Goal: Task Accomplishment & Management: Manage account settings

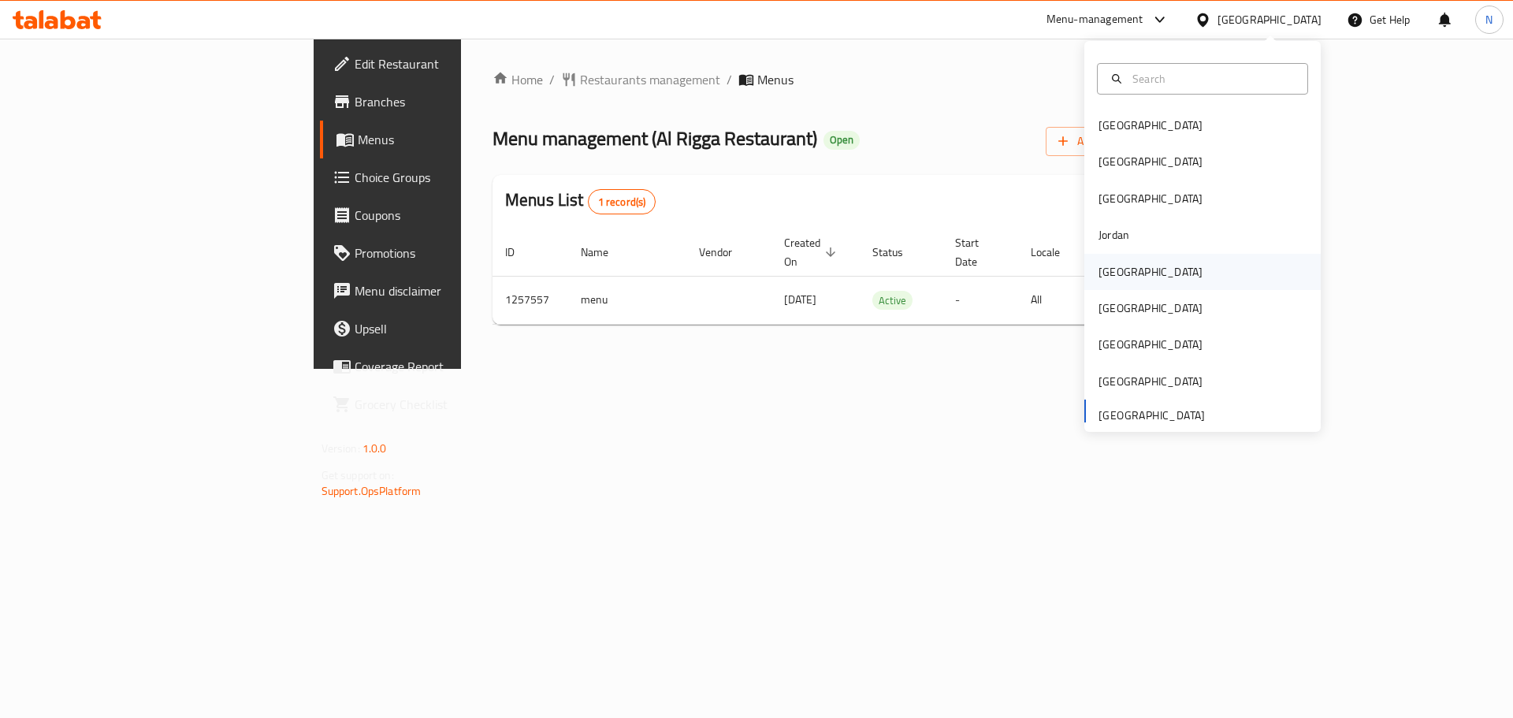
click at [1099, 267] on div "[GEOGRAPHIC_DATA]" at bounding box center [1151, 271] width 104 height 17
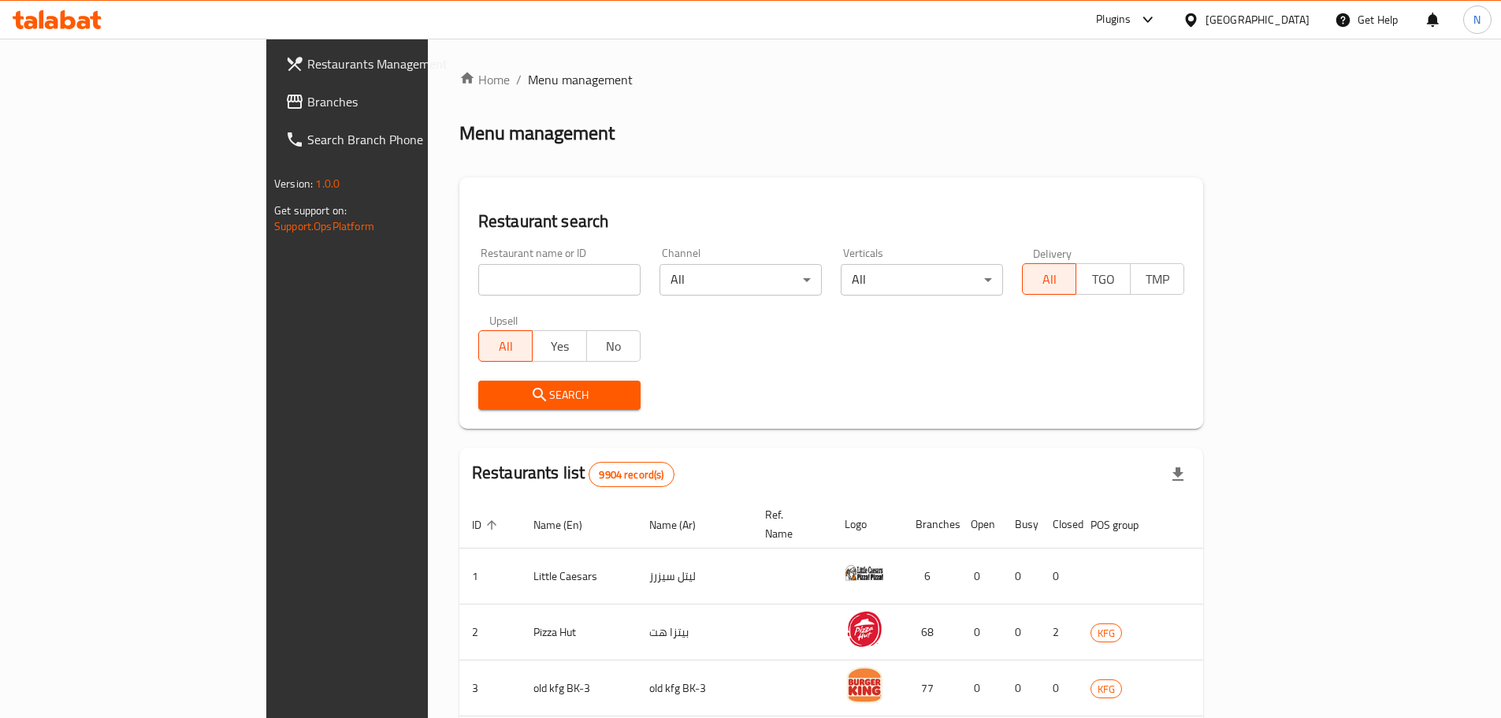
click at [307, 98] on span "Branches" at bounding box center [405, 101] width 197 height 19
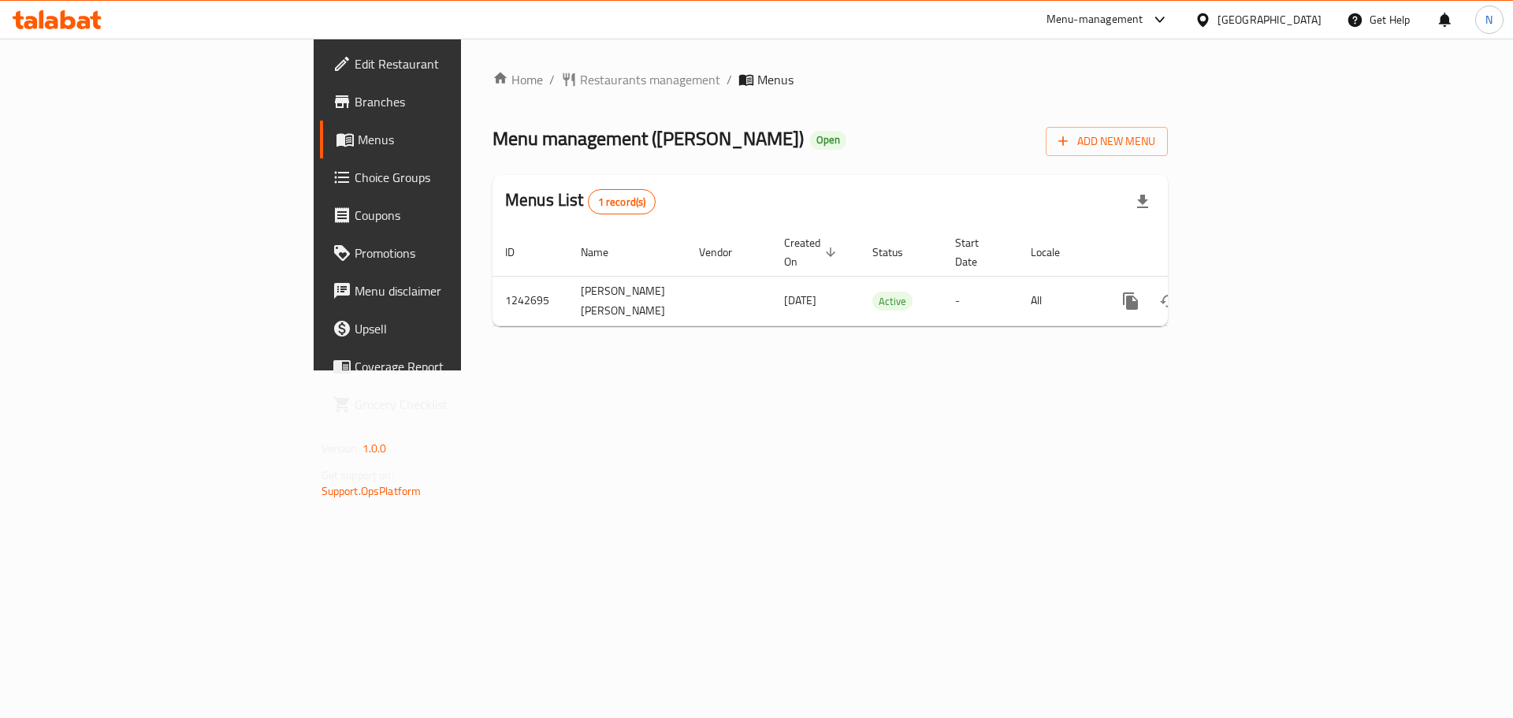
click at [1293, 20] on div "Kuwait" at bounding box center [1270, 19] width 104 height 17
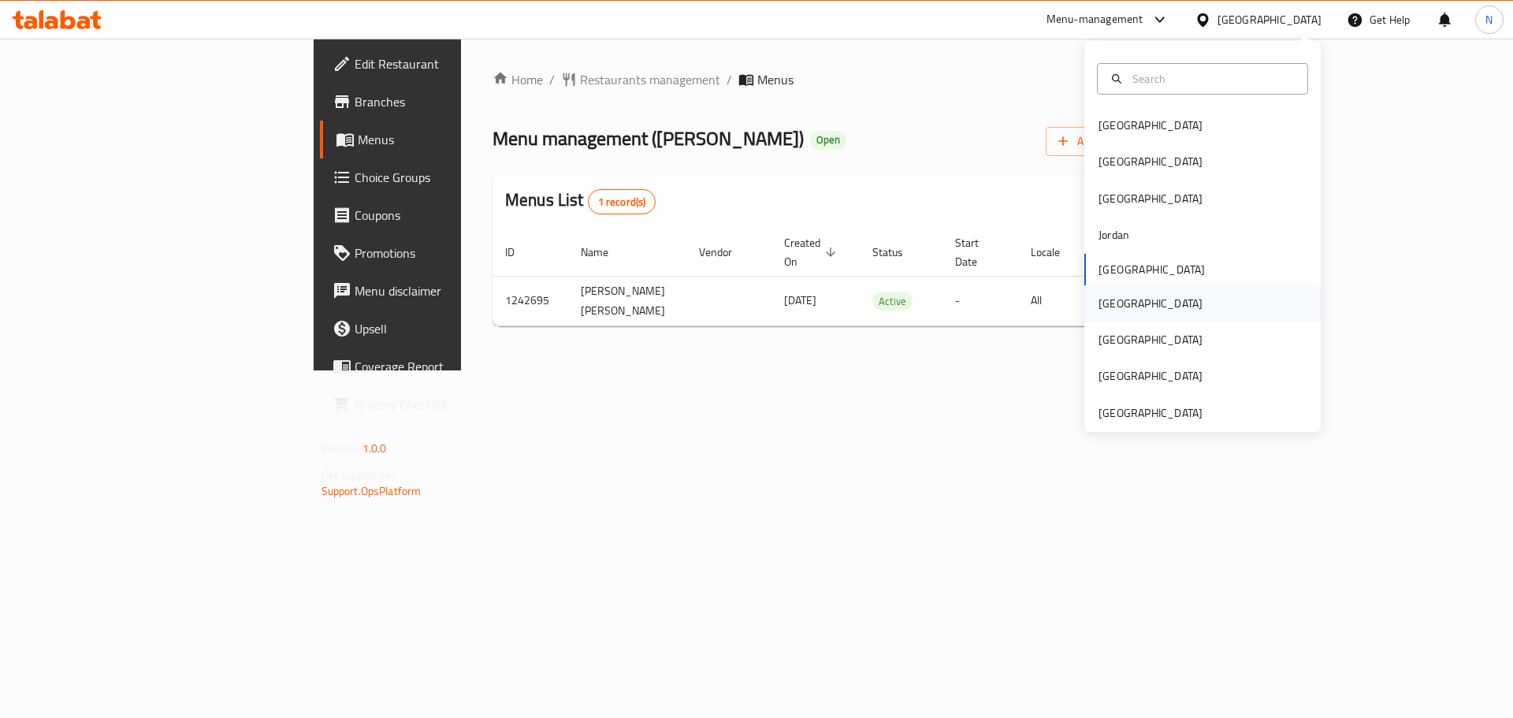
click at [1133, 303] on div "Oman" at bounding box center [1203, 303] width 236 height 36
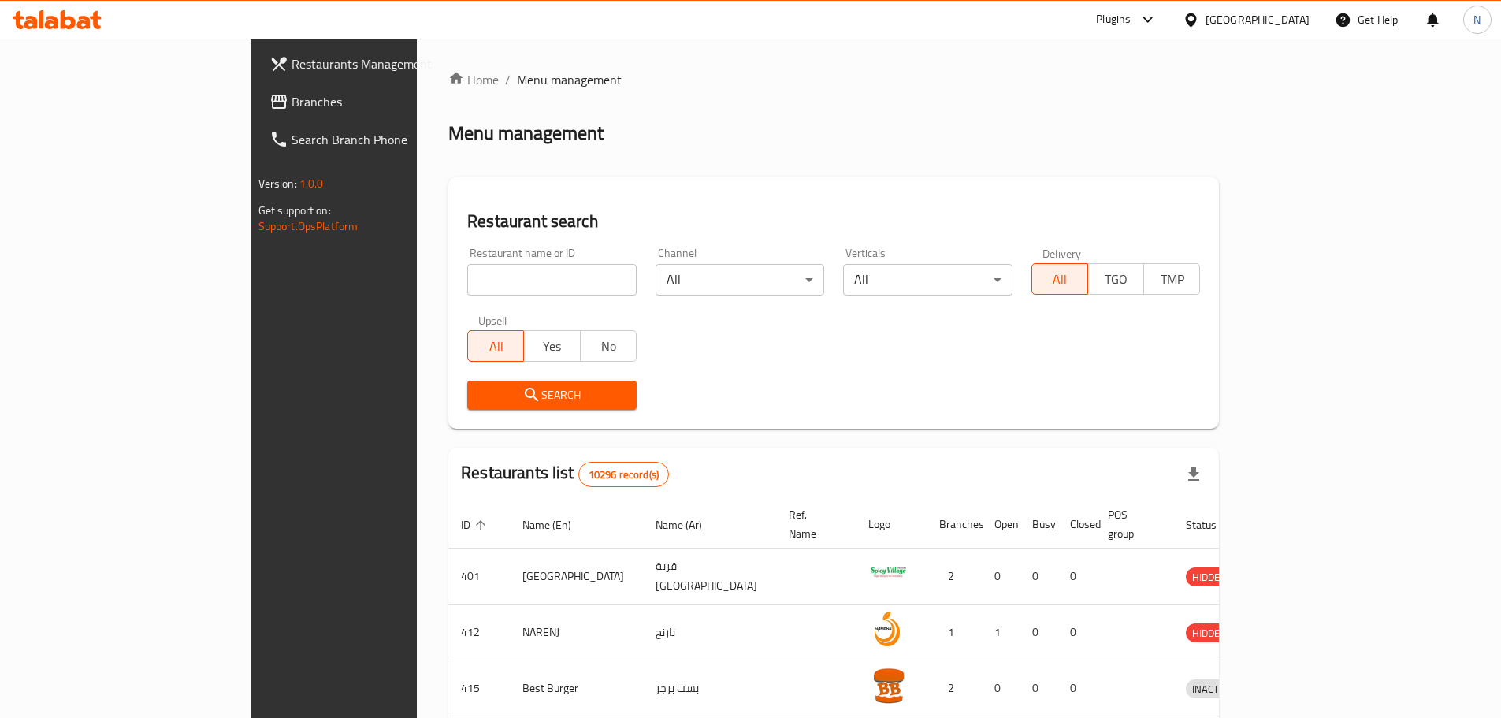
click at [292, 99] on span "Branches" at bounding box center [390, 101] width 197 height 19
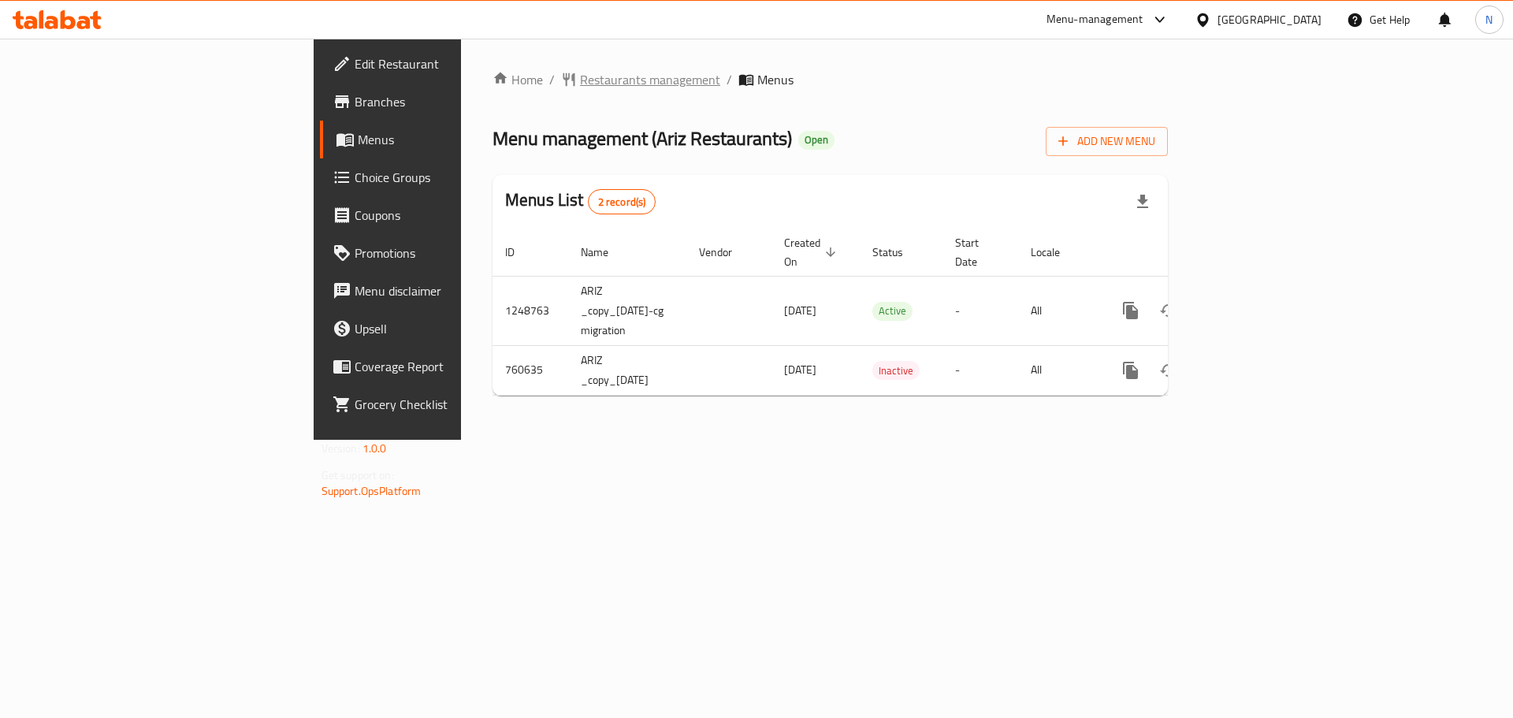
click at [580, 84] on span "Restaurants management" at bounding box center [650, 79] width 140 height 19
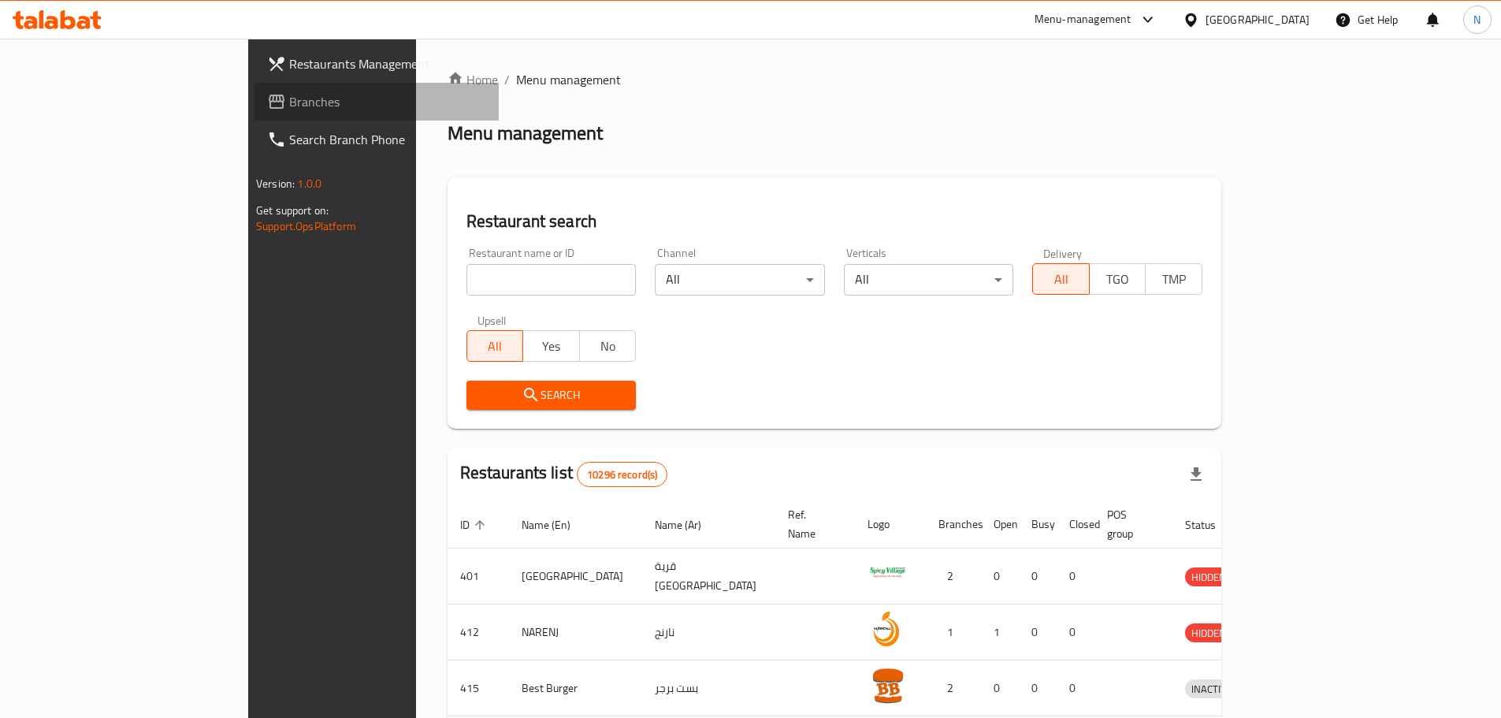
click at [289, 106] on span "Branches" at bounding box center [387, 101] width 197 height 19
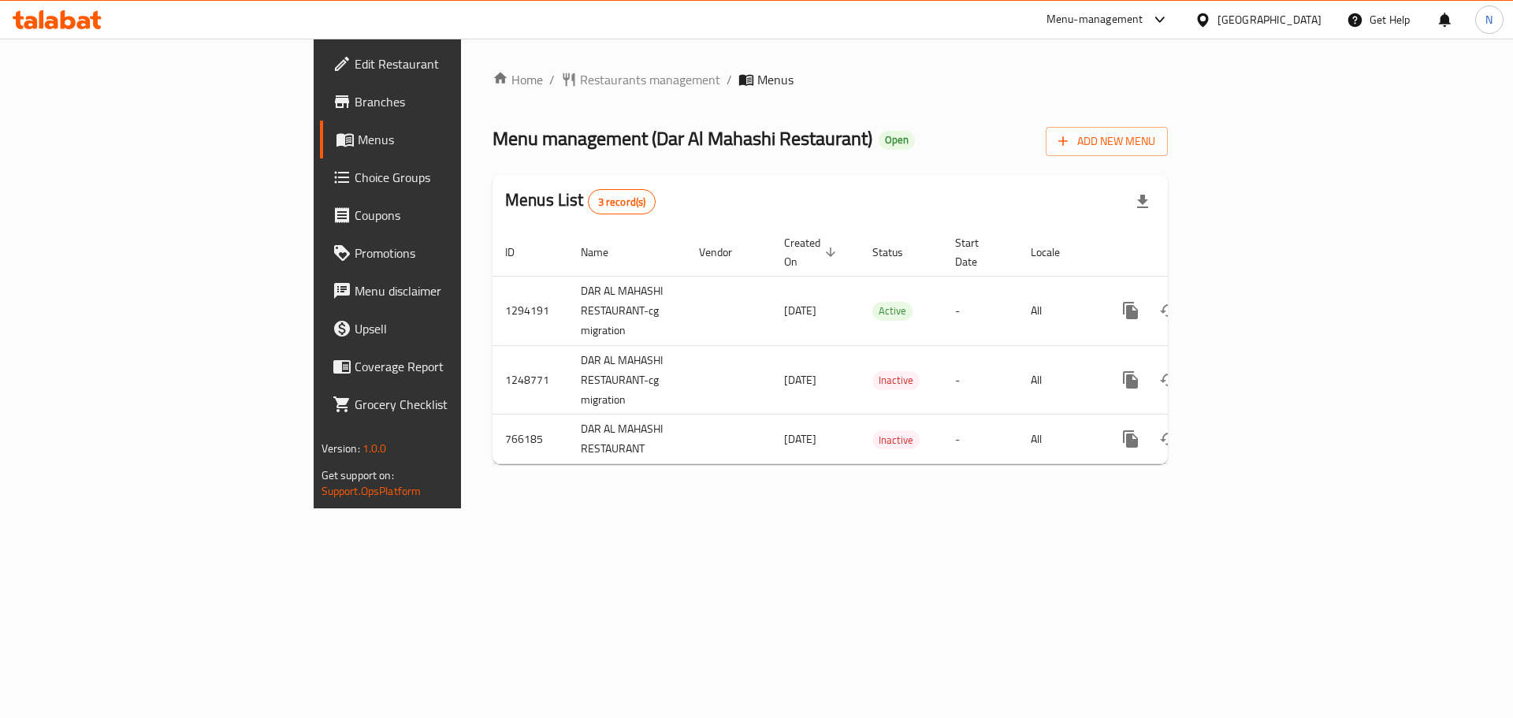
click at [1211, 12] on icon at bounding box center [1203, 20] width 17 height 17
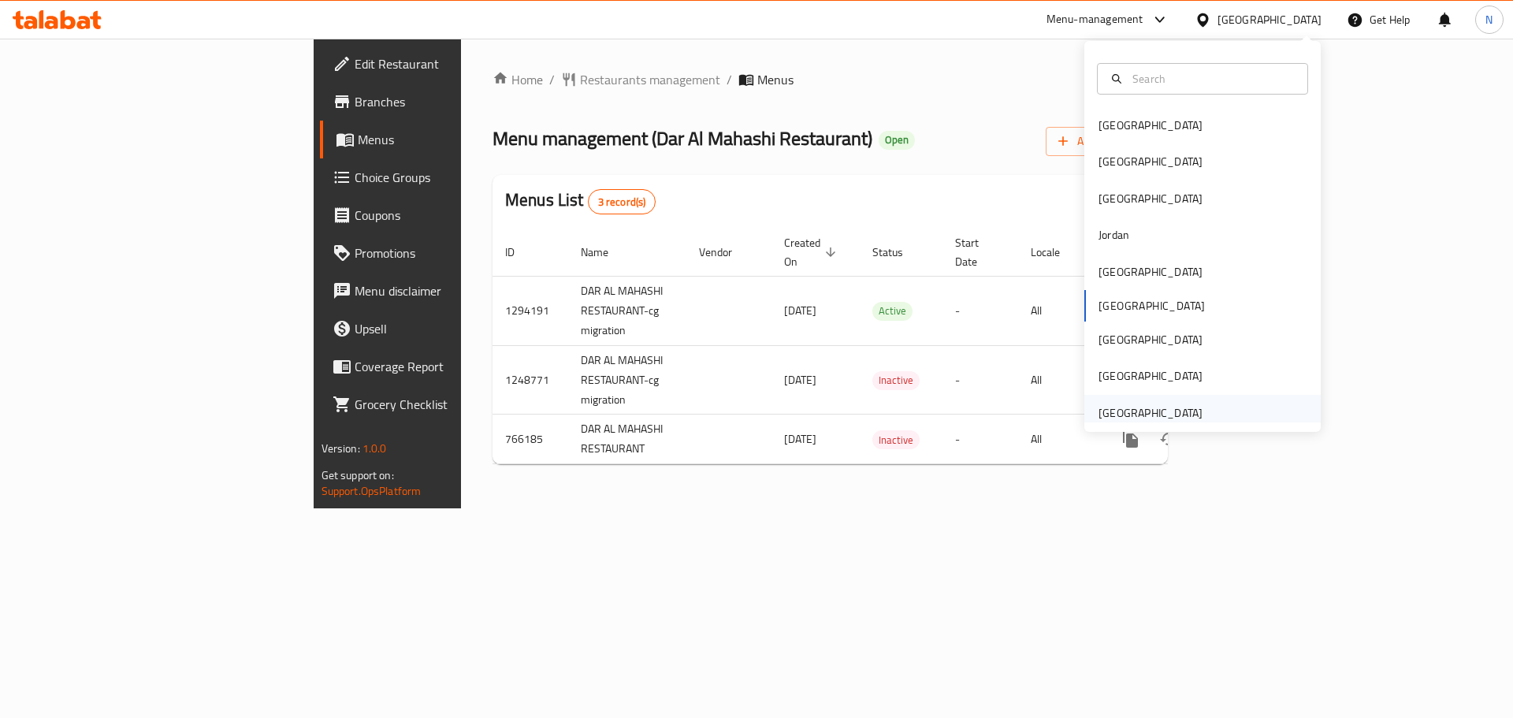
click at [1205, 415] on div "[GEOGRAPHIC_DATA]" at bounding box center [1203, 413] width 236 height 36
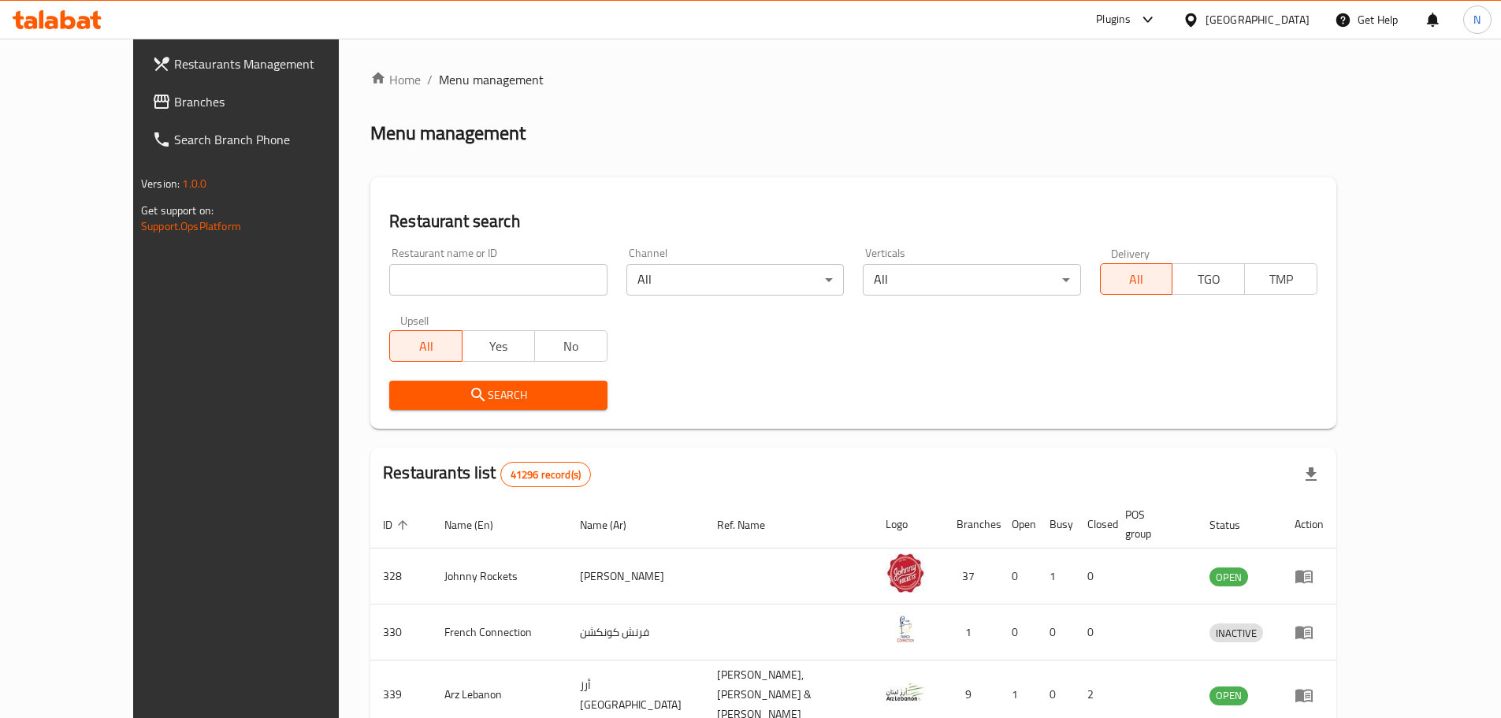
click at [140, 113] on link "Branches" at bounding box center [262, 102] width 244 height 38
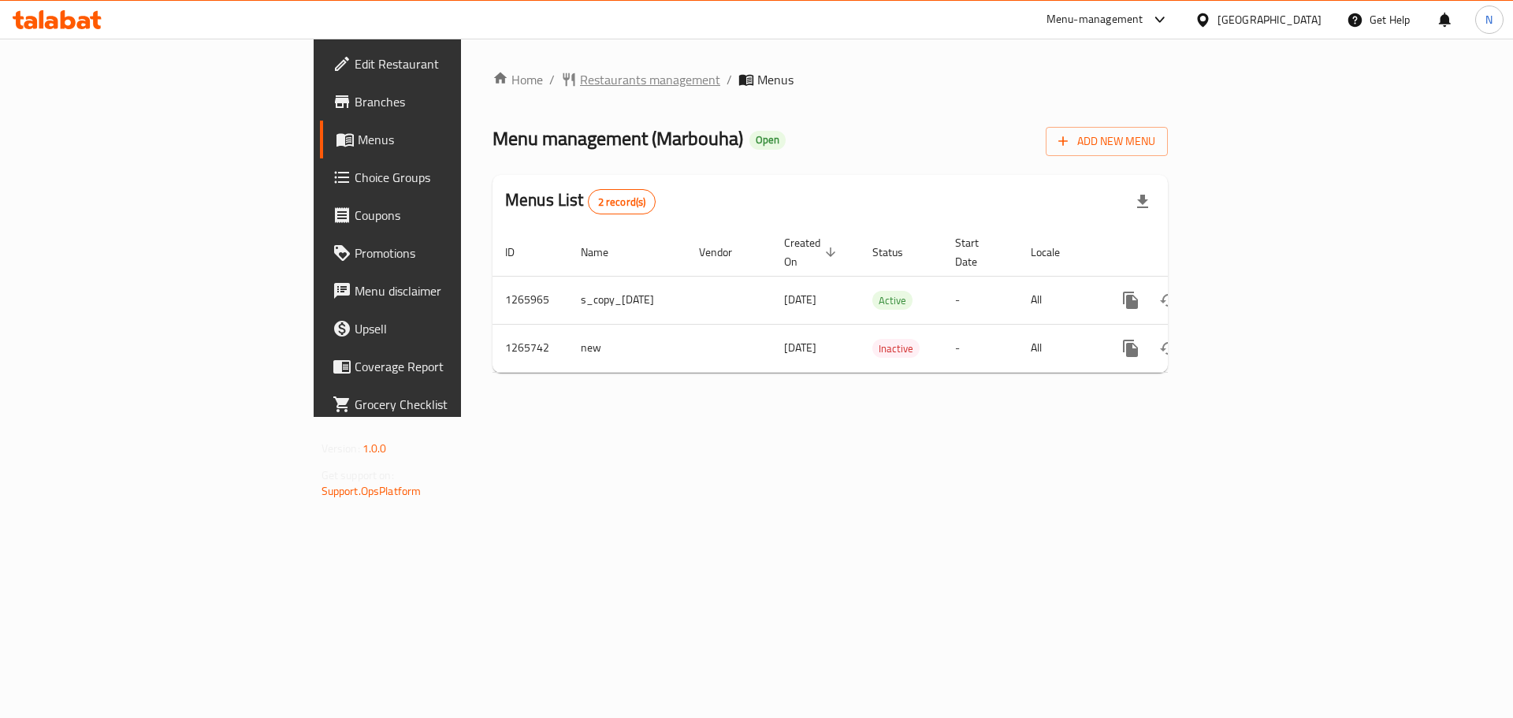
click at [580, 76] on span "Restaurants management" at bounding box center [650, 79] width 140 height 19
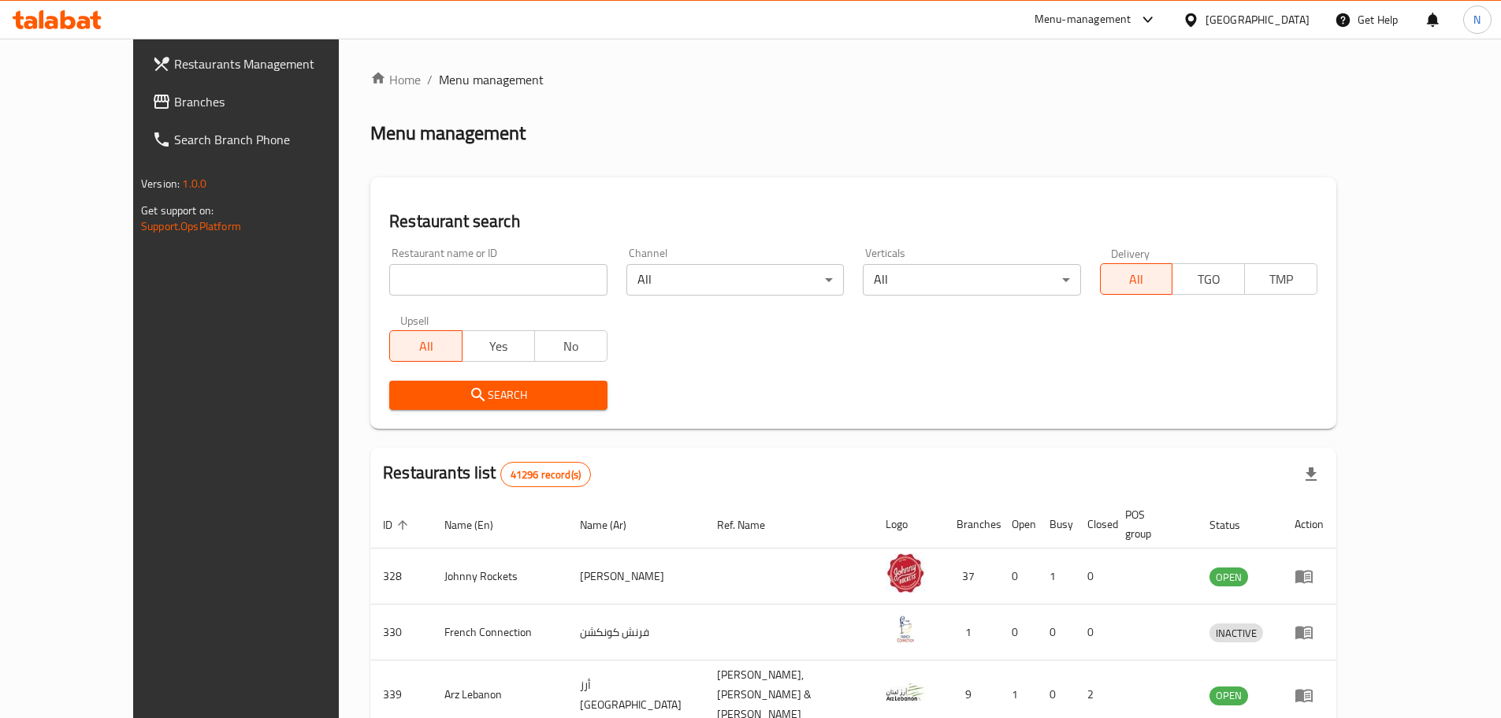
click at [174, 97] on span "Branches" at bounding box center [272, 101] width 197 height 19
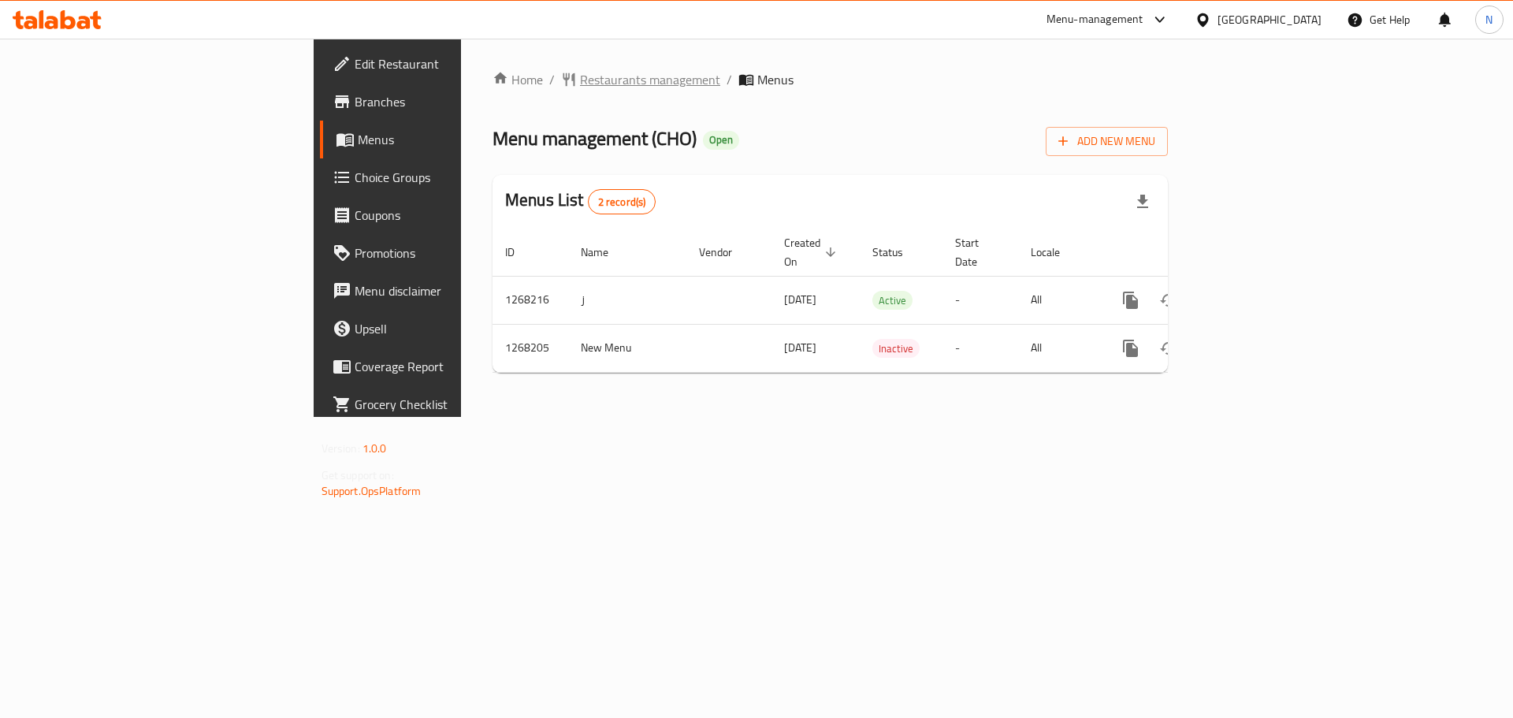
click at [580, 74] on span "Restaurants management" at bounding box center [650, 79] width 140 height 19
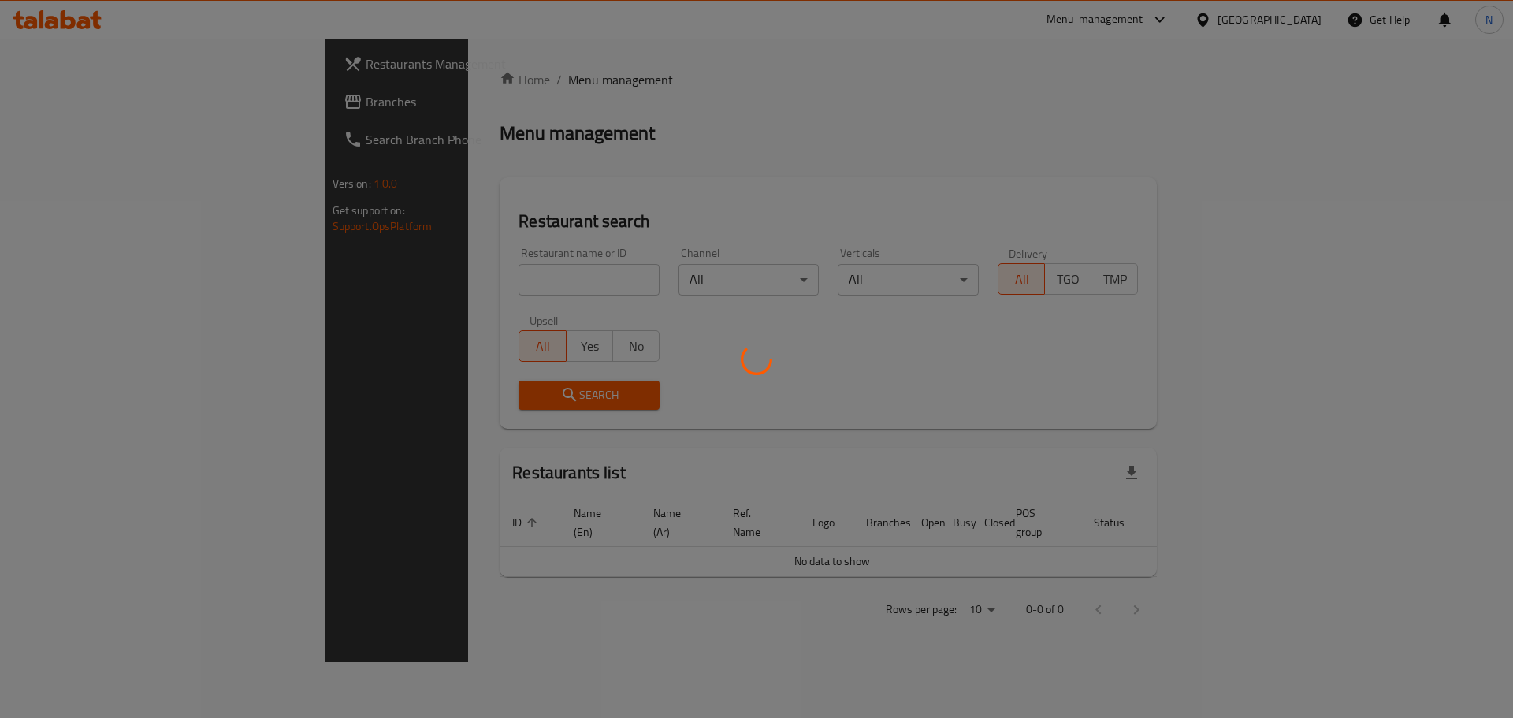
click at [67, 116] on div at bounding box center [756, 359] width 1513 height 718
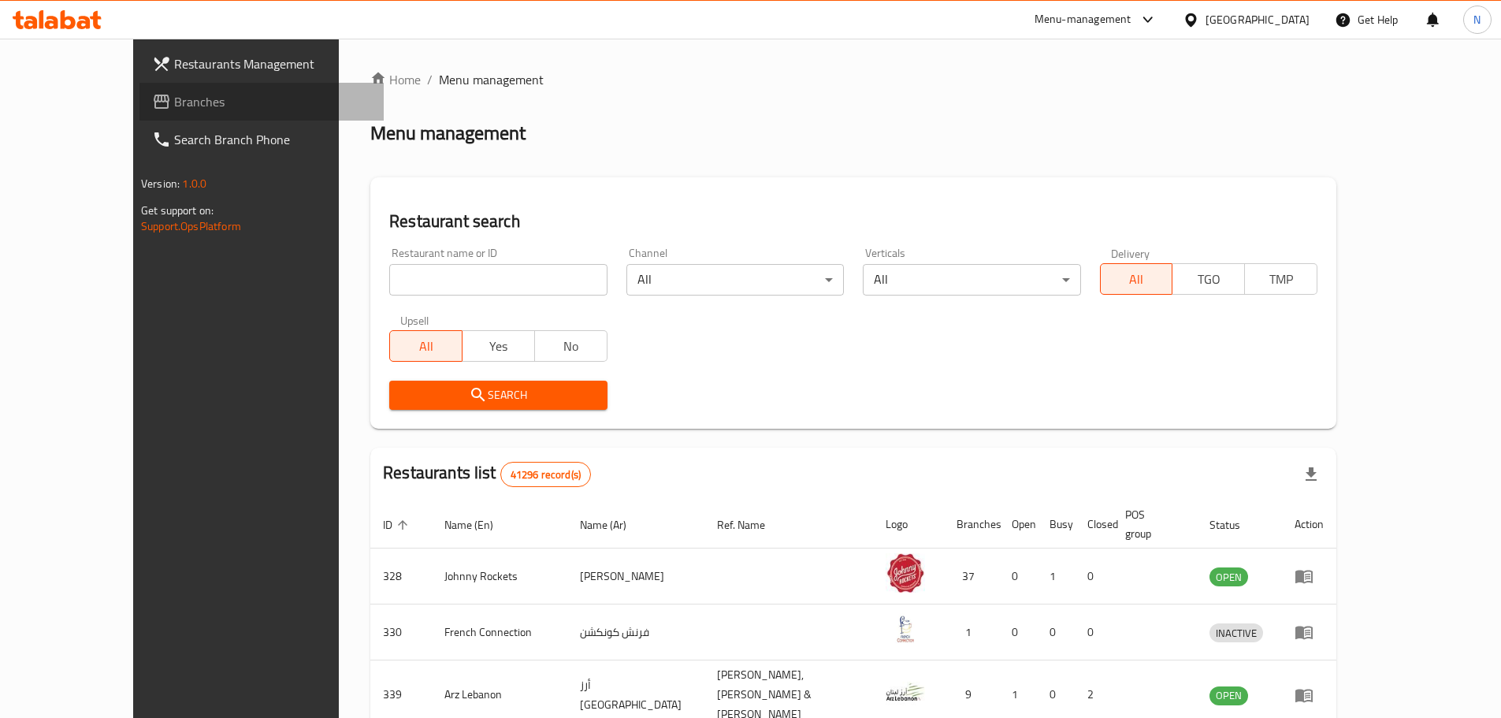
click at [174, 106] on span "Branches" at bounding box center [272, 101] width 197 height 19
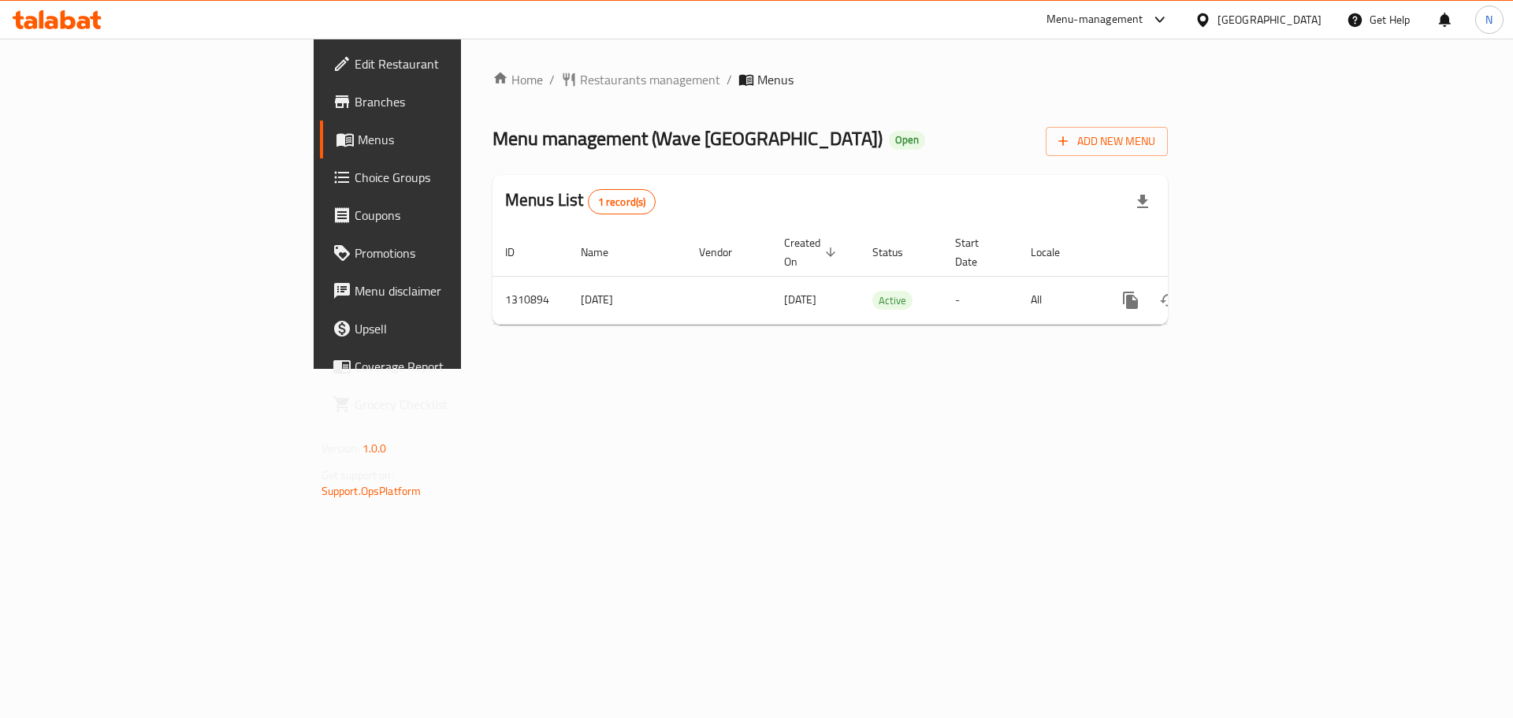
click at [355, 173] on span "Choice Groups" at bounding box center [454, 177] width 199 height 19
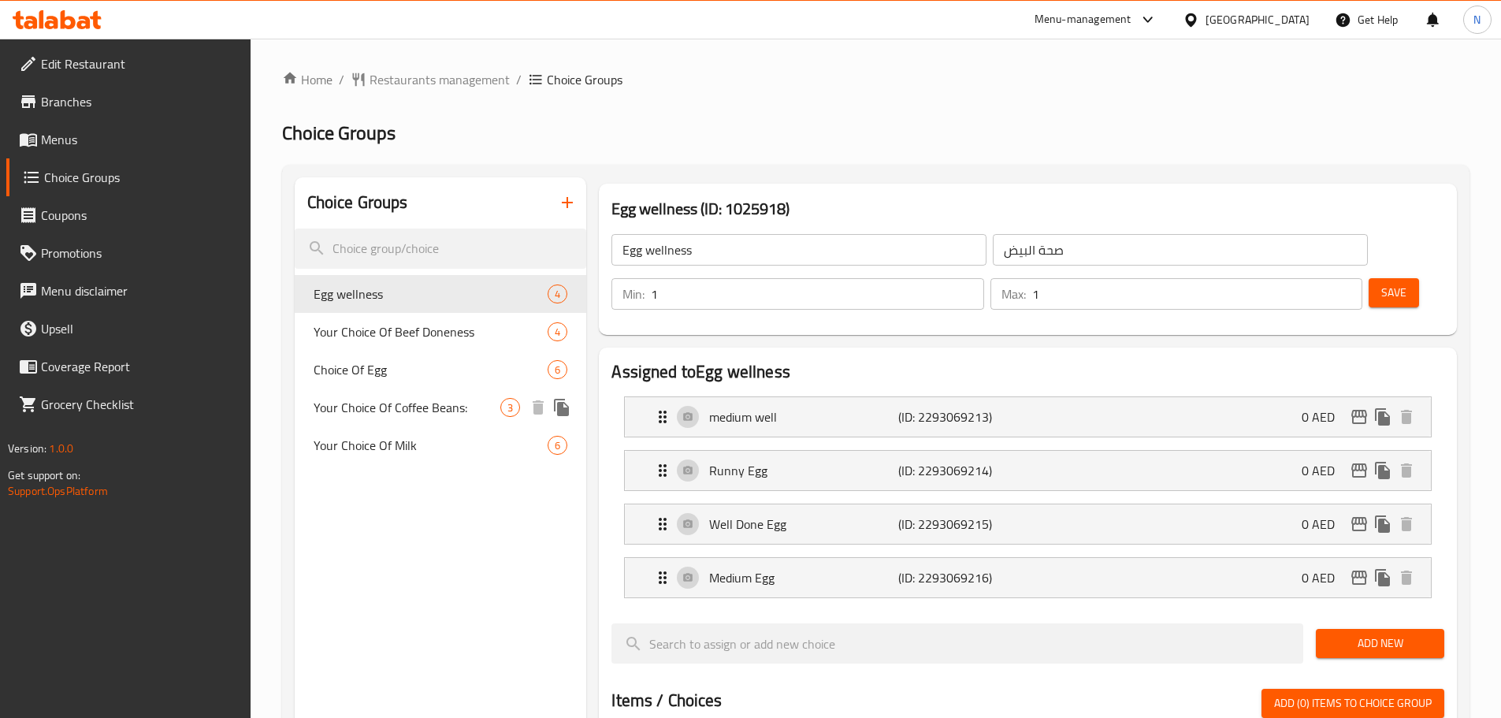
click at [393, 417] on span "Your Choice Of Coffee Beans:" at bounding box center [408, 407] width 188 height 19
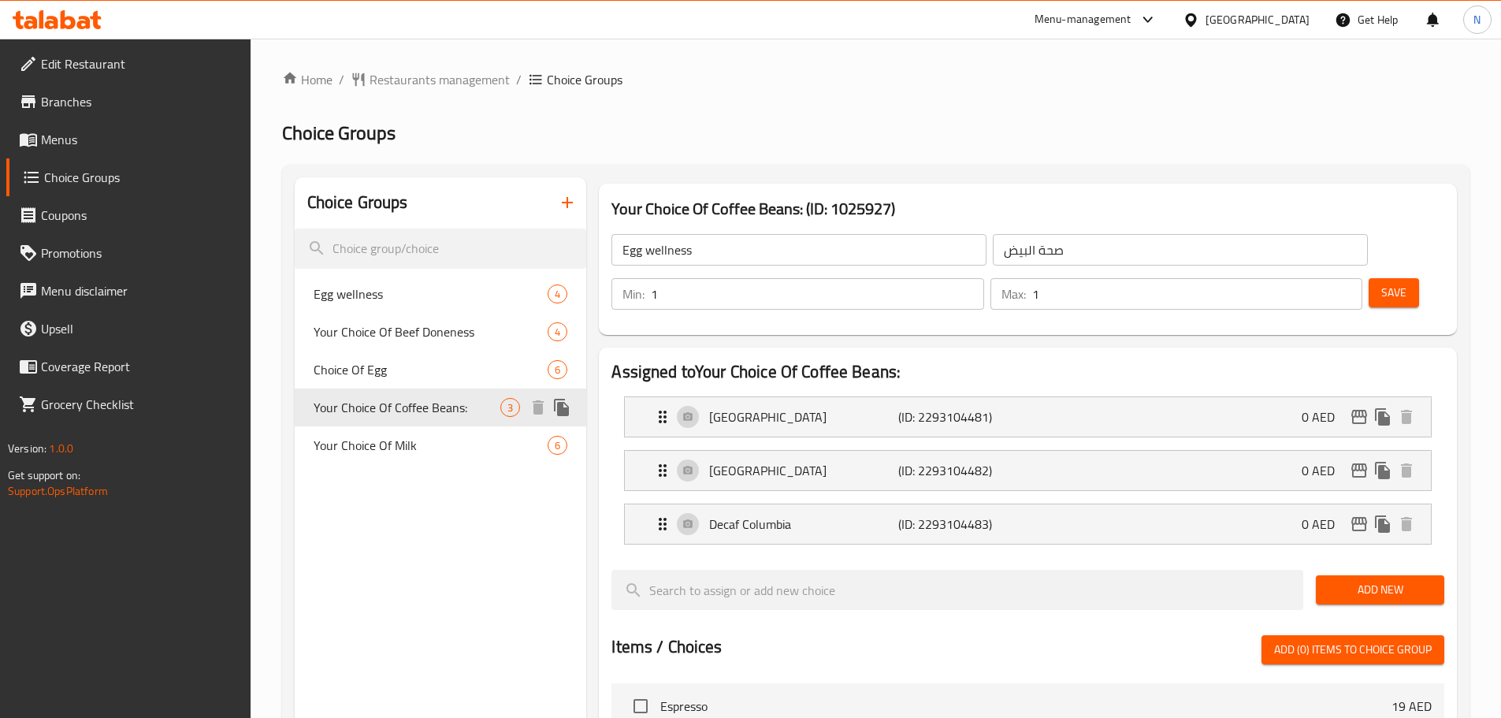
type input "Your Choice Of Coffee Beans:"
type input "اختيارك من حبوب بن:"
type input "1"
click at [984, 278] on input "1" at bounding box center [817, 294] width 333 height 32
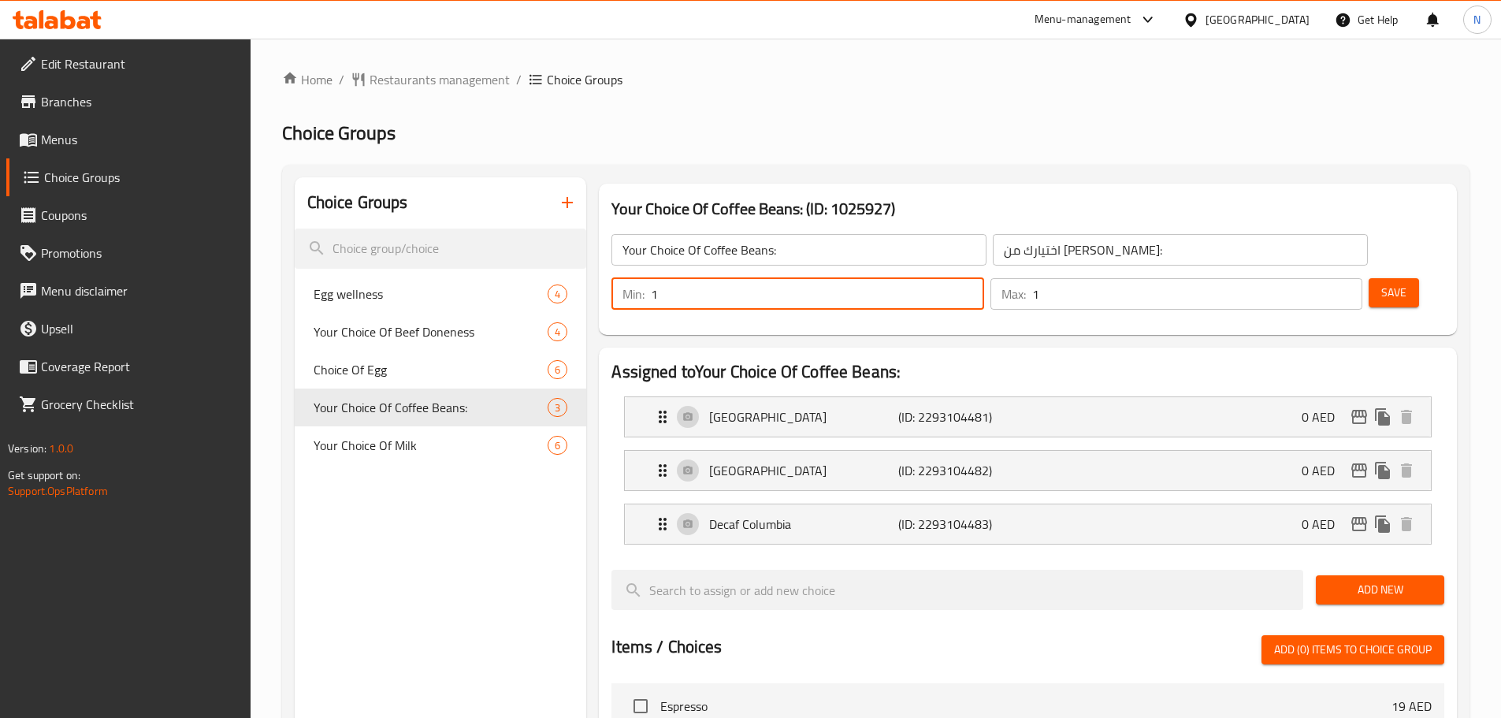
click at [1382, 283] on span "Save" at bounding box center [1394, 293] width 25 height 20
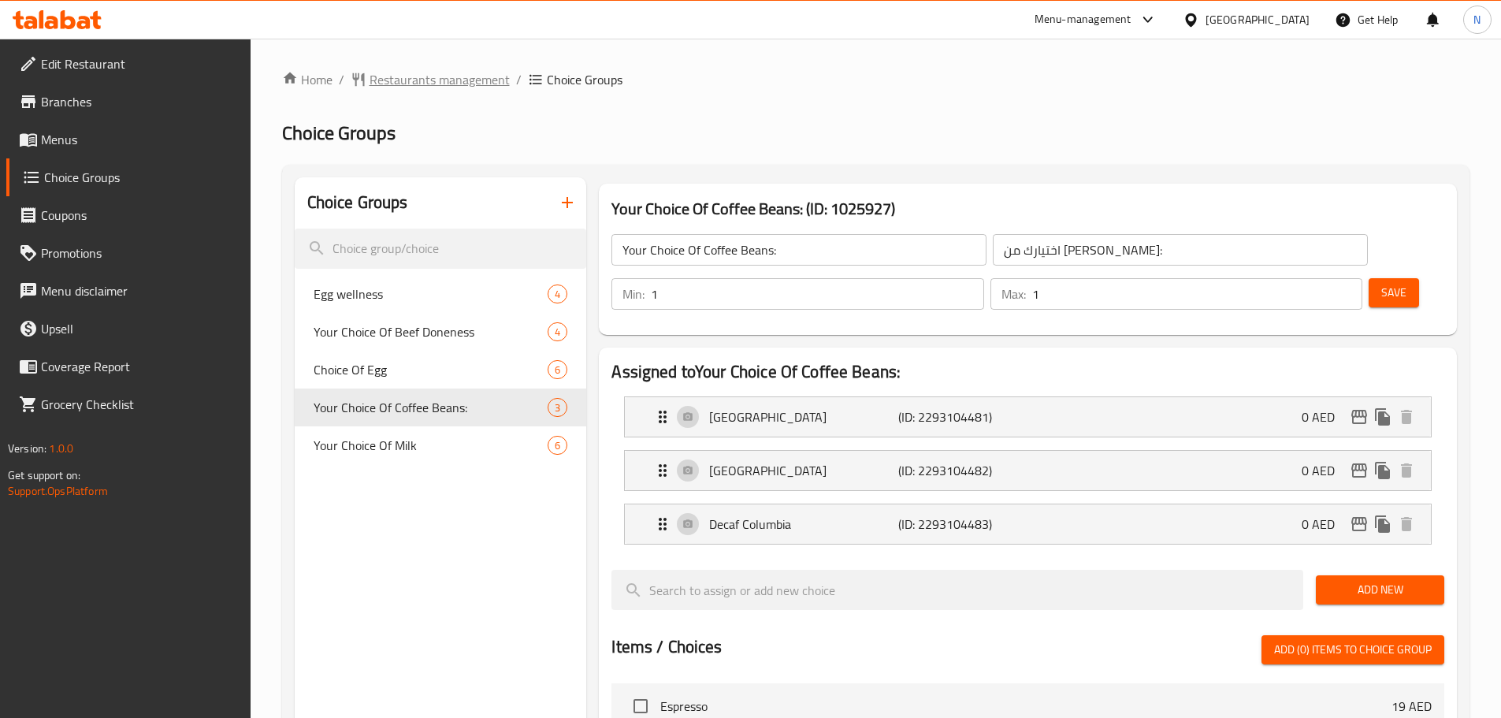
click at [460, 80] on span "Restaurants management" at bounding box center [440, 79] width 140 height 19
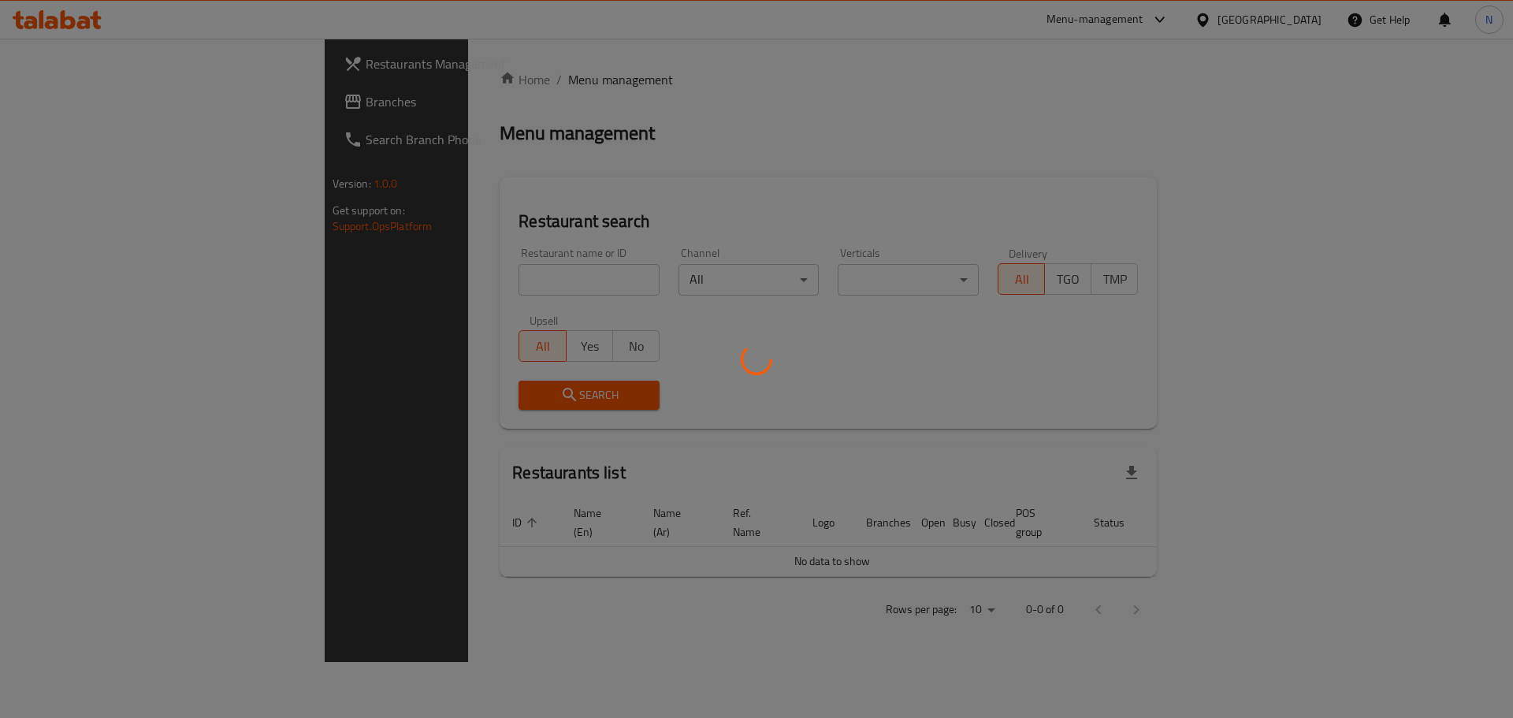
click at [94, 97] on div at bounding box center [756, 359] width 1513 height 718
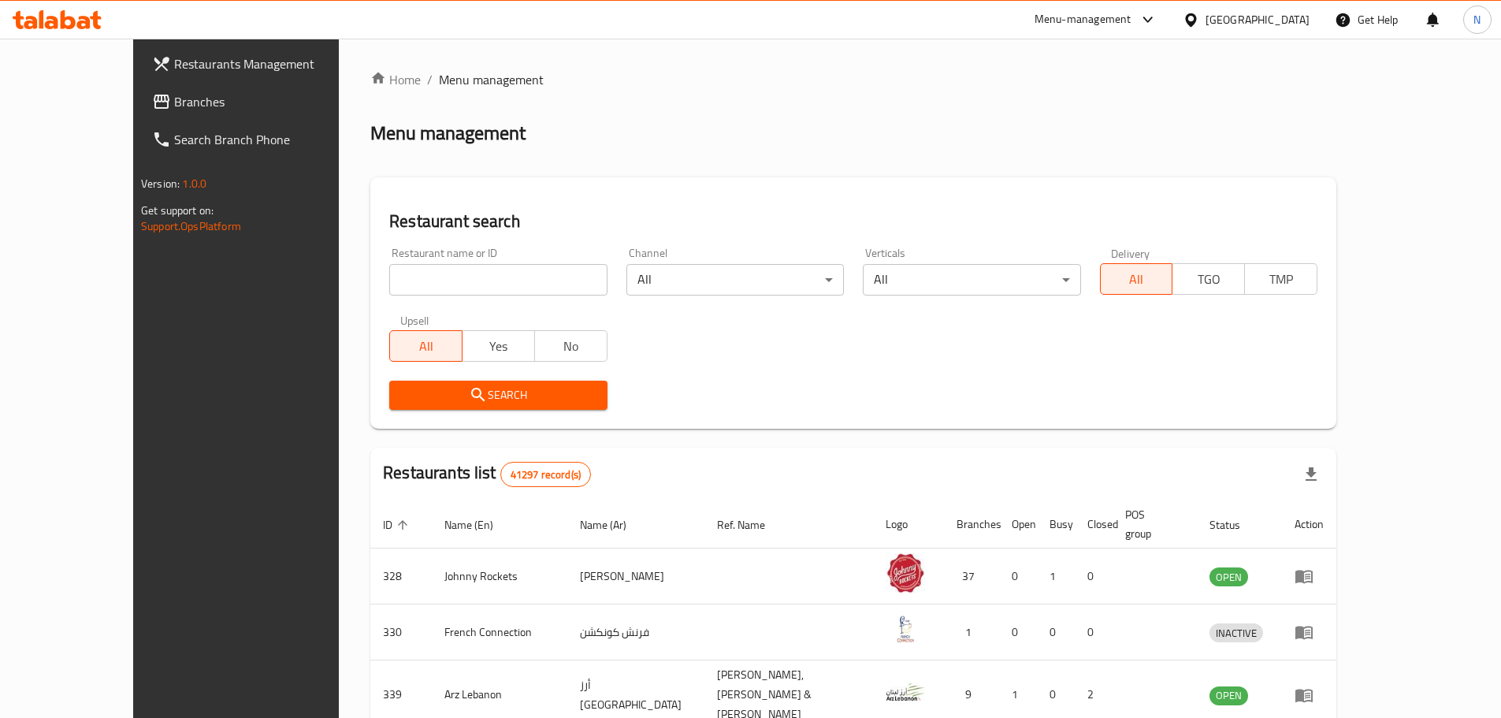
click at [174, 95] on span "Branches" at bounding box center [272, 101] width 197 height 19
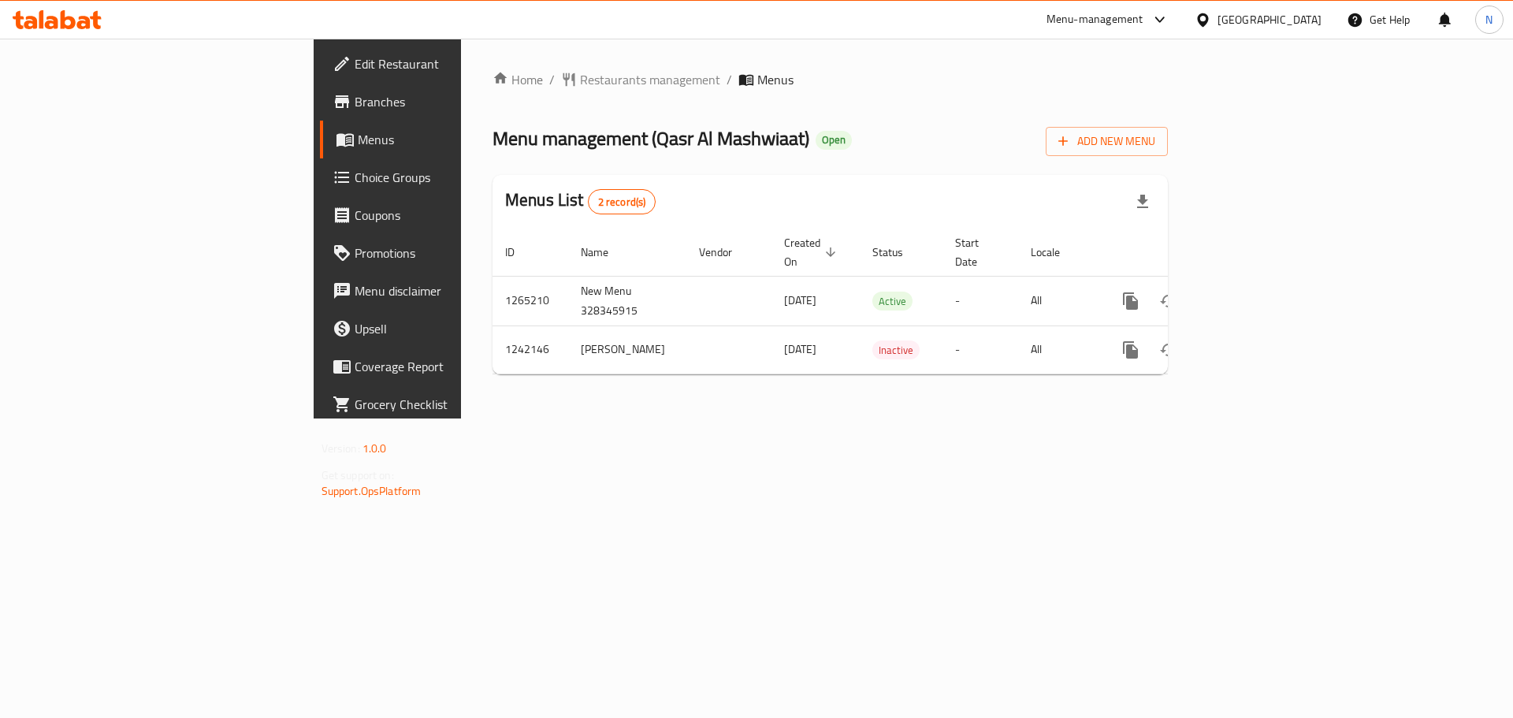
click at [1283, 18] on div "[GEOGRAPHIC_DATA]" at bounding box center [1270, 19] width 104 height 17
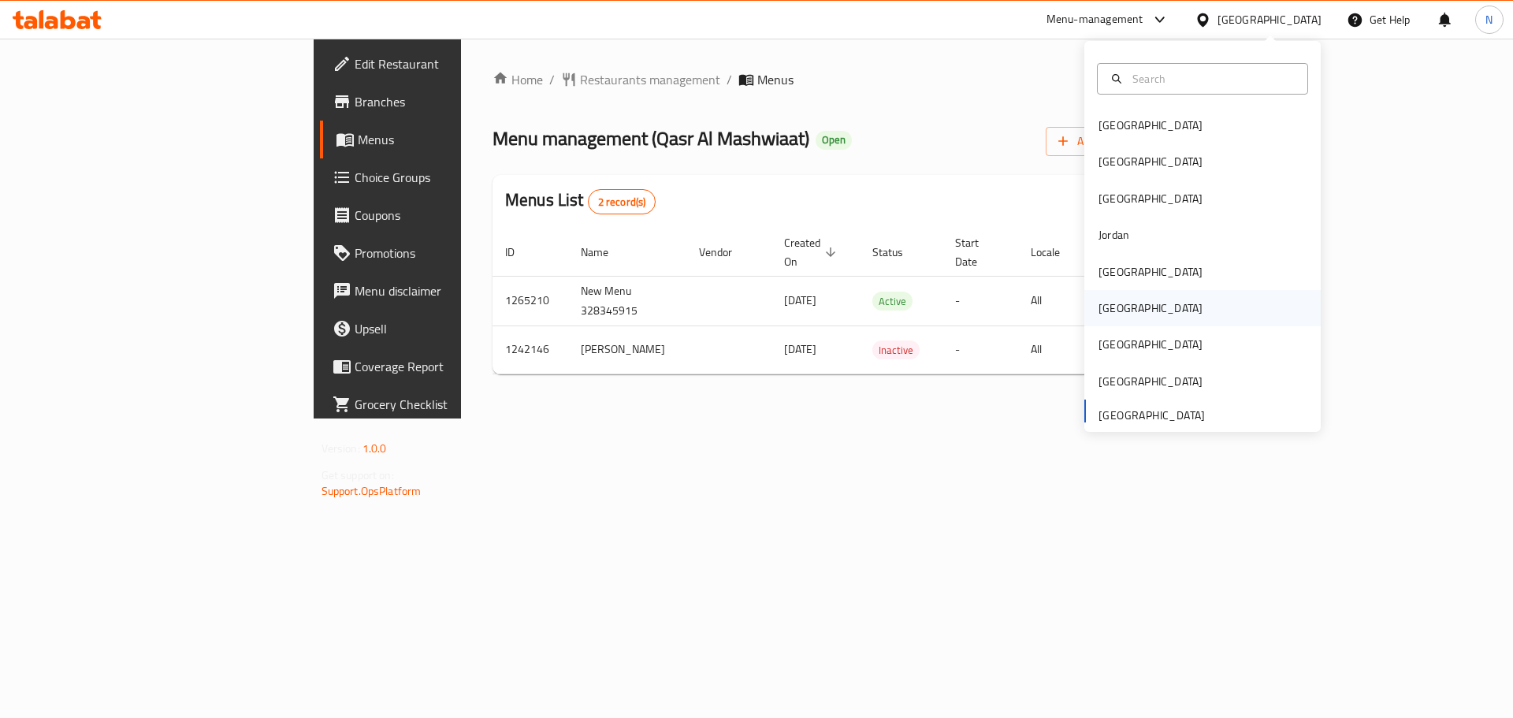
click at [1113, 306] on div "[GEOGRAPHIC_DATA]" at bounding box center [1151, 308] width 104 height 17
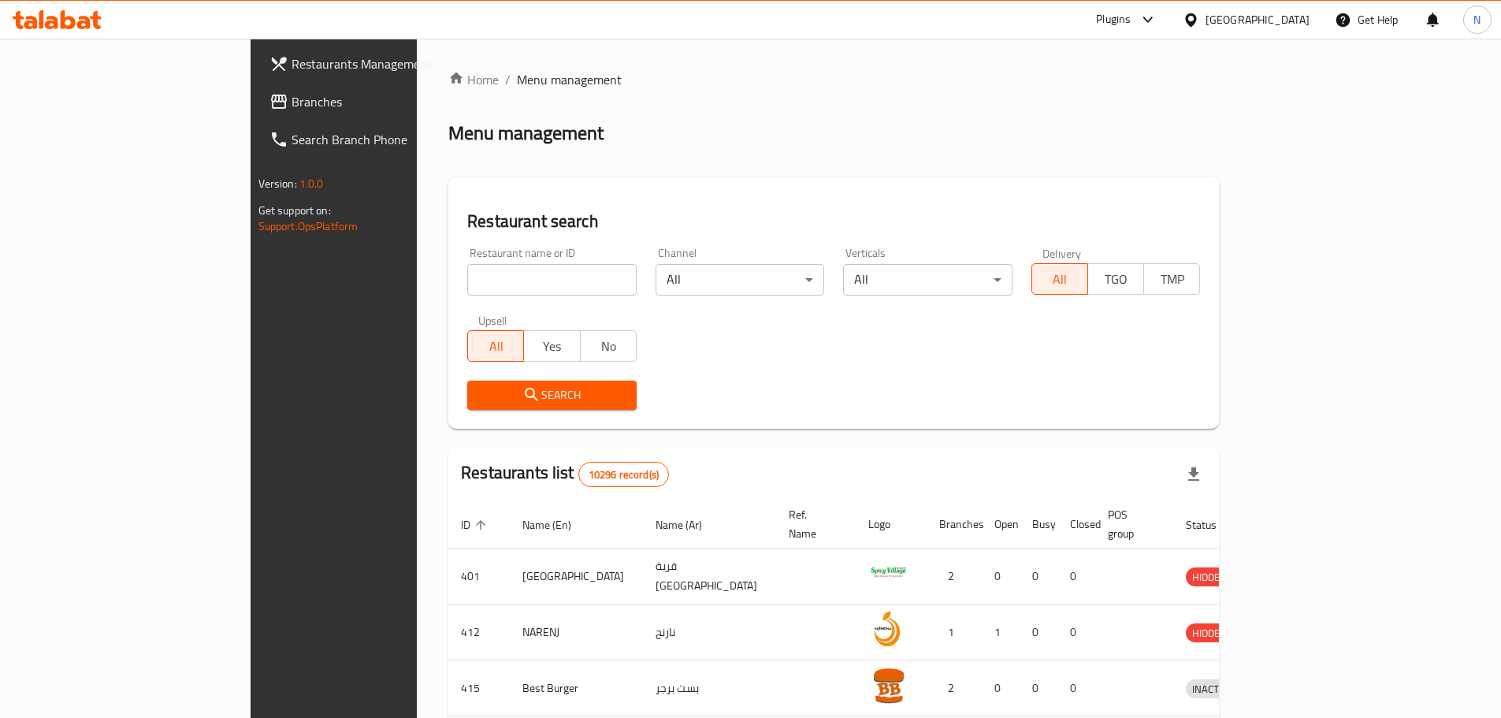
click at [292, 98] on span "Branches" at bounding box center [390, 101] width 197 height 19
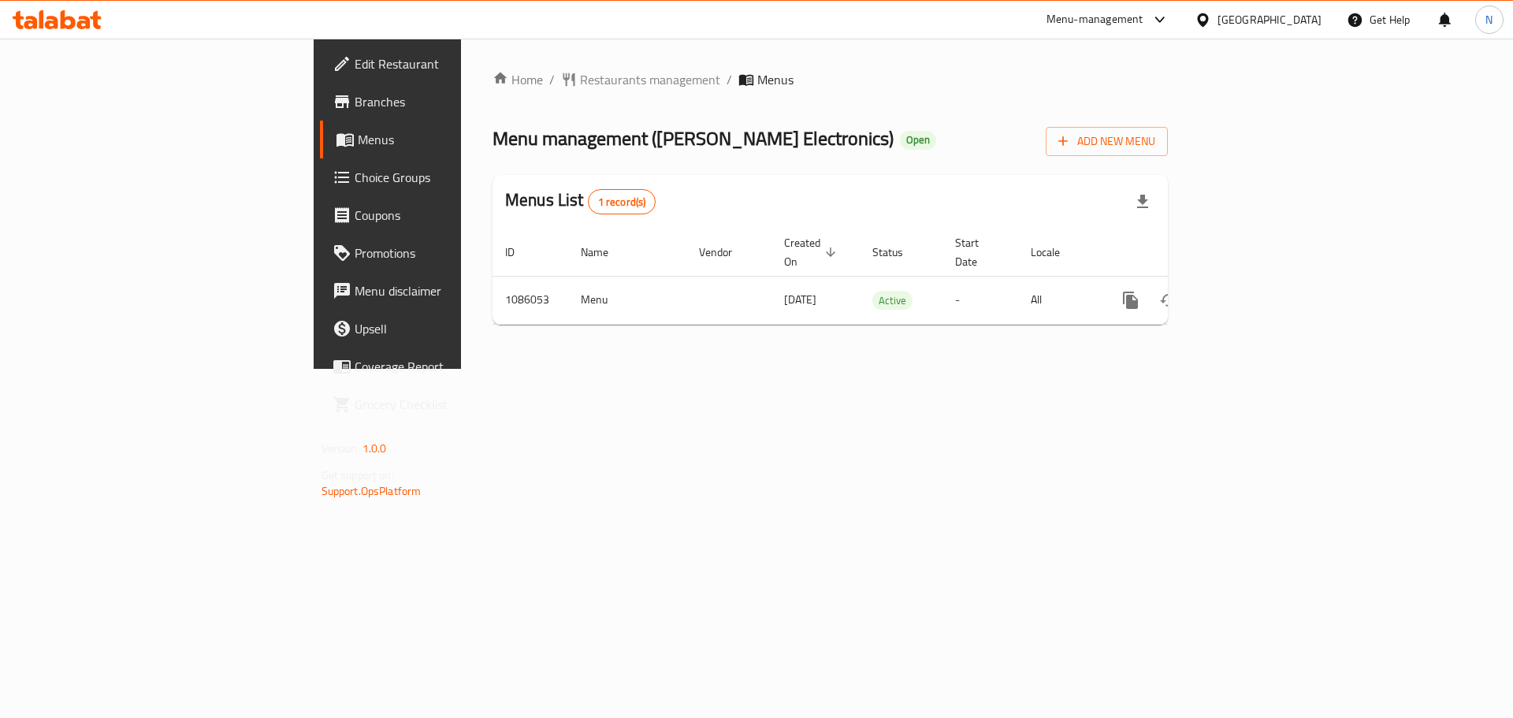
click at [1297, 17] on div "[GEOGRAPHIC_DATA]" at bounding box center [1270, 19] width 104 height 17
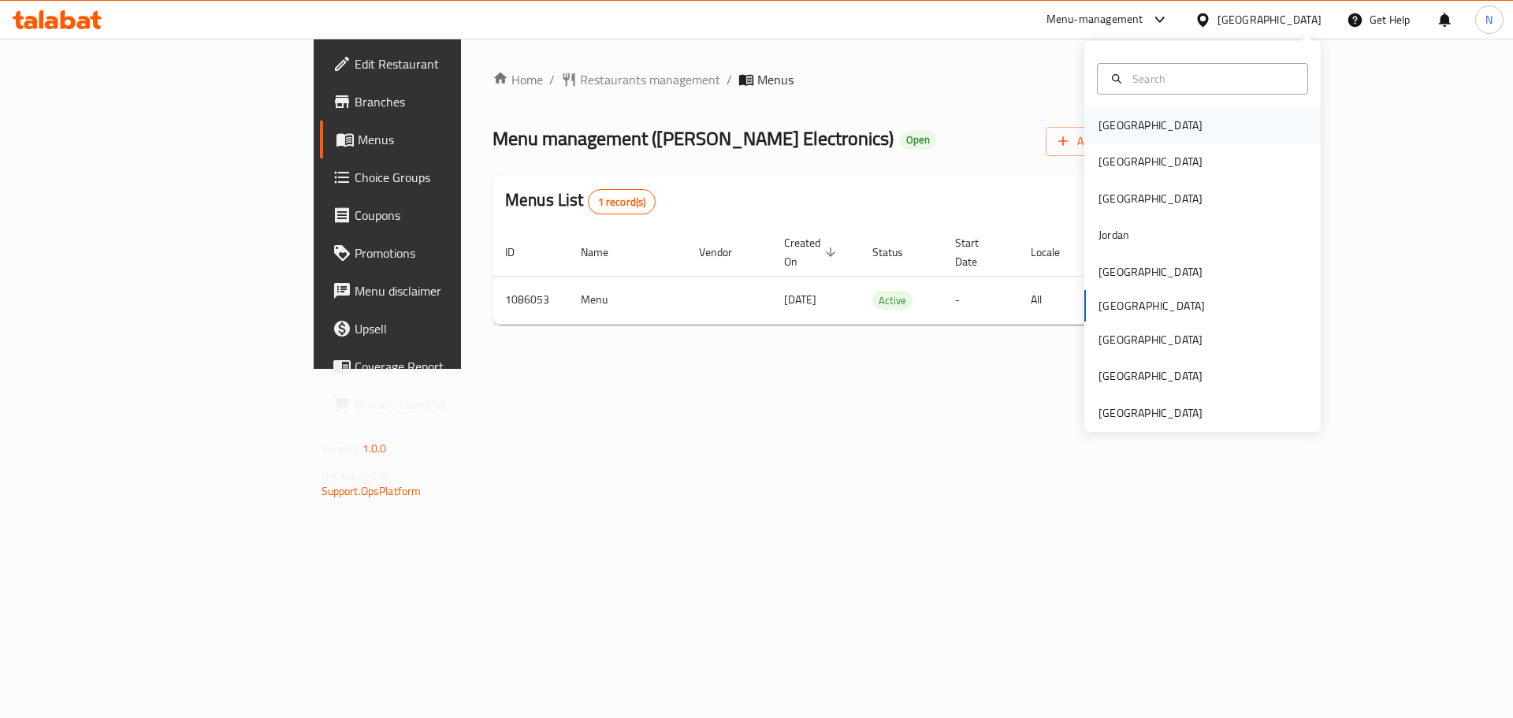
click at [1099, 124] on div "[GEOGRAPHIC_DATA]" at bounding box center [1151, 125] width 104 height 17
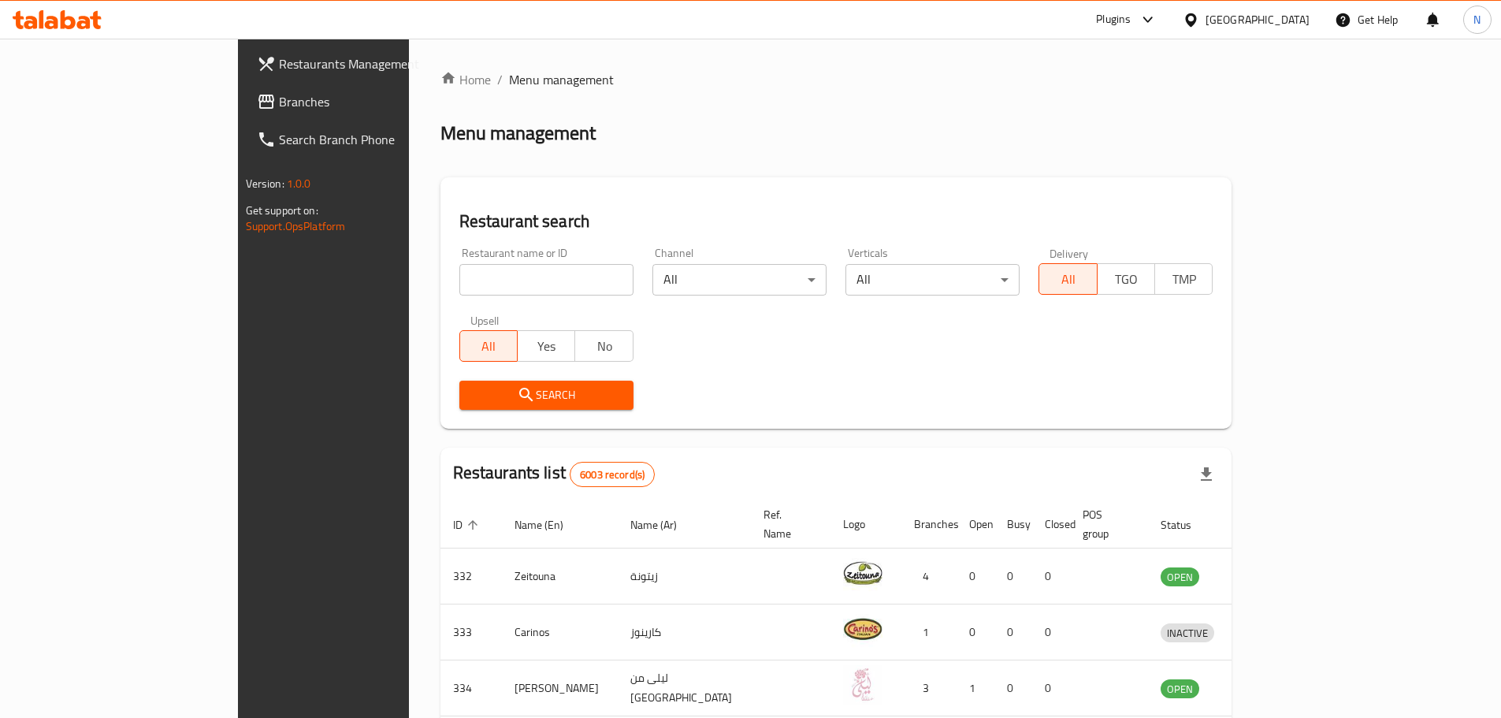
click at [279, 107] on span "Branches" at bounding box center [377, 101] width 197 height 19
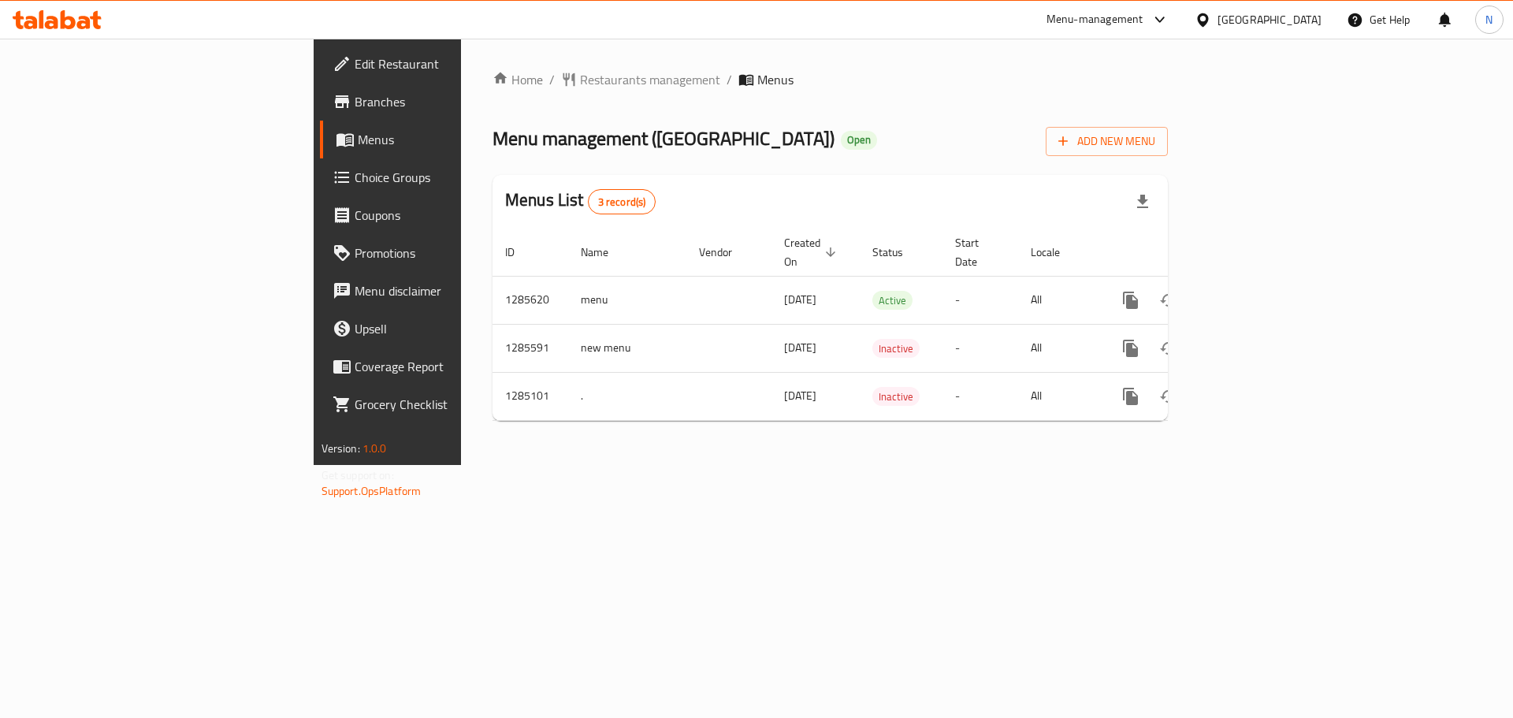
drag, startPoint x: 1296, startPoint y: 32, endPoint x: 1287, endPoint y: 36, distance: 9.9
click at [1295, 31] on div "[GEOGRAPHIC_DATA]" at bounding box center [1258, 20] width 152 height 38
click at [1286, 20] on div "[GEOGRAPHIC_DATA]" at bounding box center [1270, 19] width 104 height 17
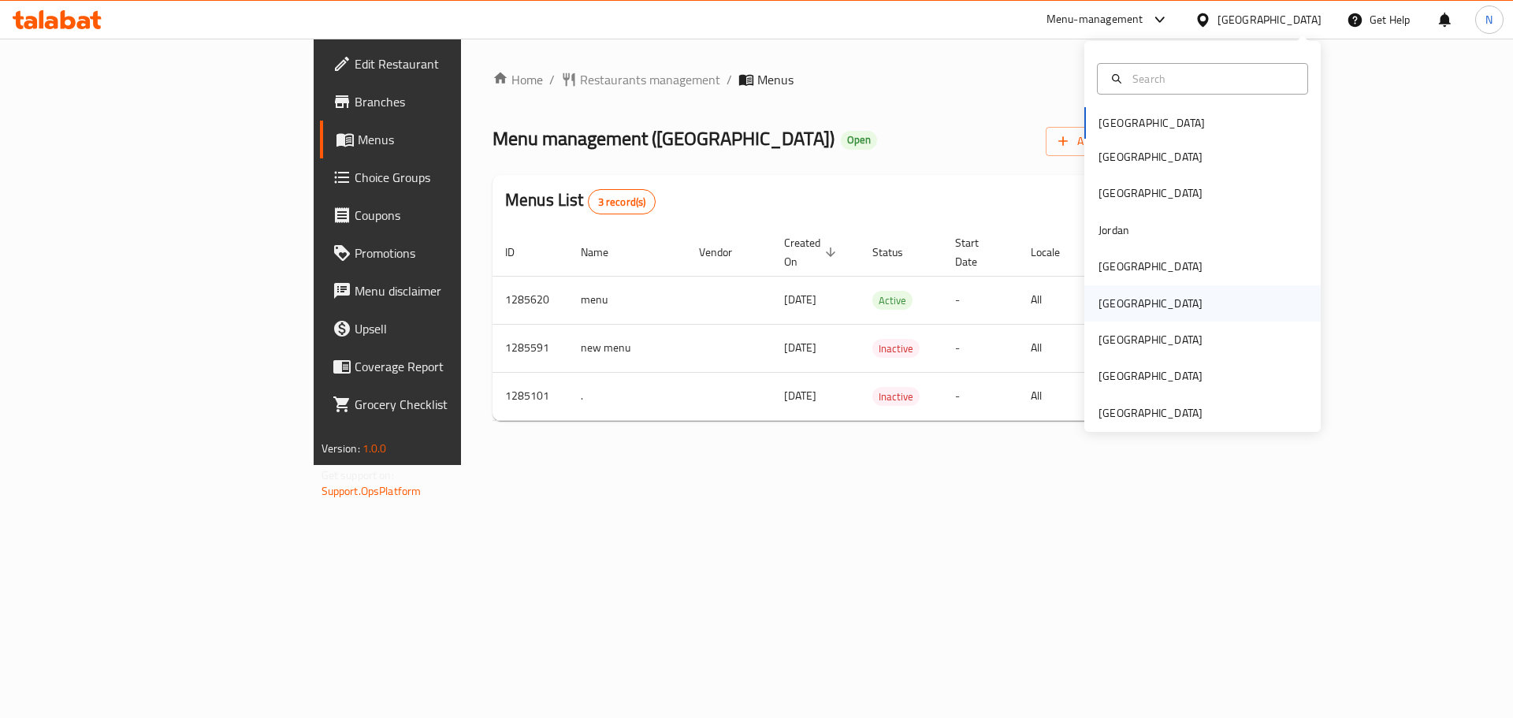
click at [1141, 301] on div "[GEOGRAPHIC_DATA]" at bounding box center [1203, 303] width 236 height 36
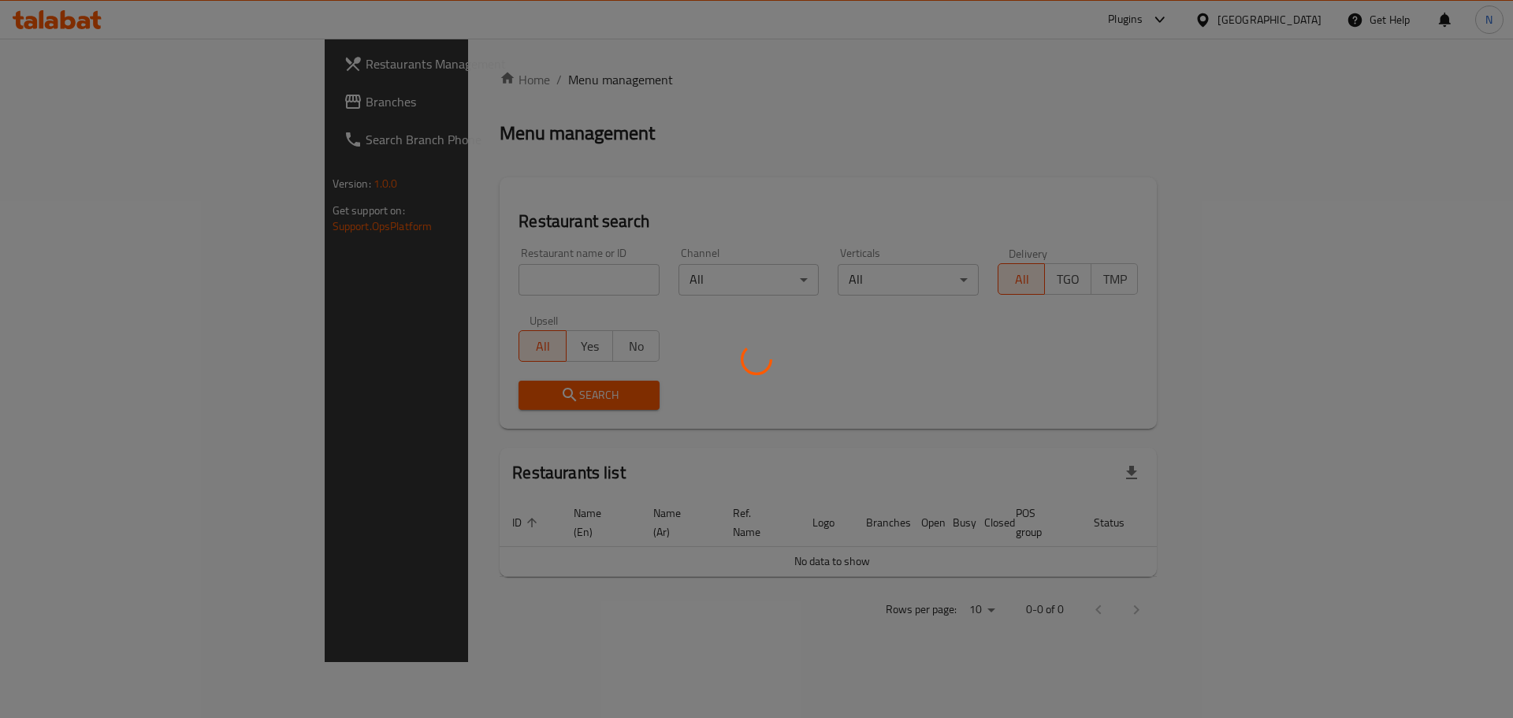
click at [76, 110] on div at bounding box center [756, 359] width 1513 height 718
click at [78, 99] on div at bounding box center [756, 359] width 1513 height 718
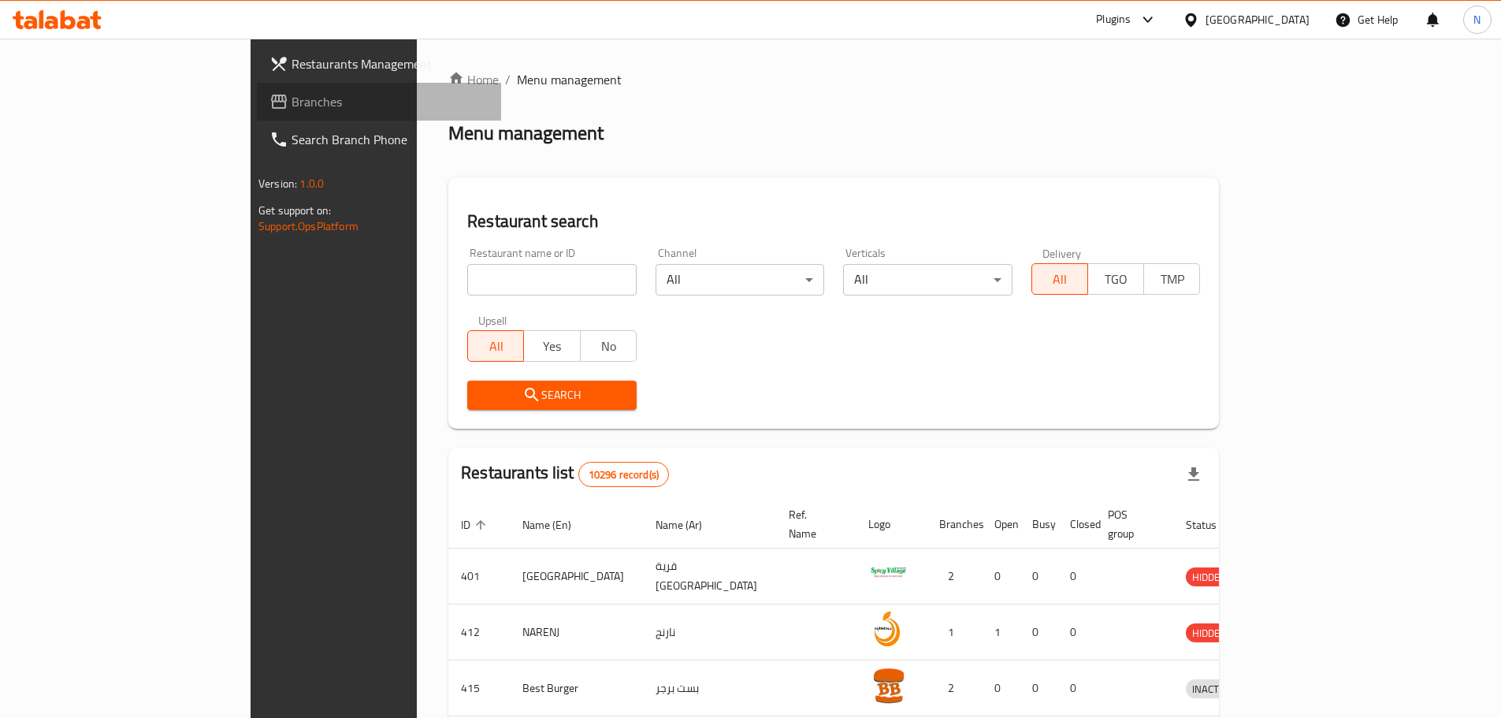
click at [292, 99] on span "Branches" at bounding box center [390, 101] width 197 height 19
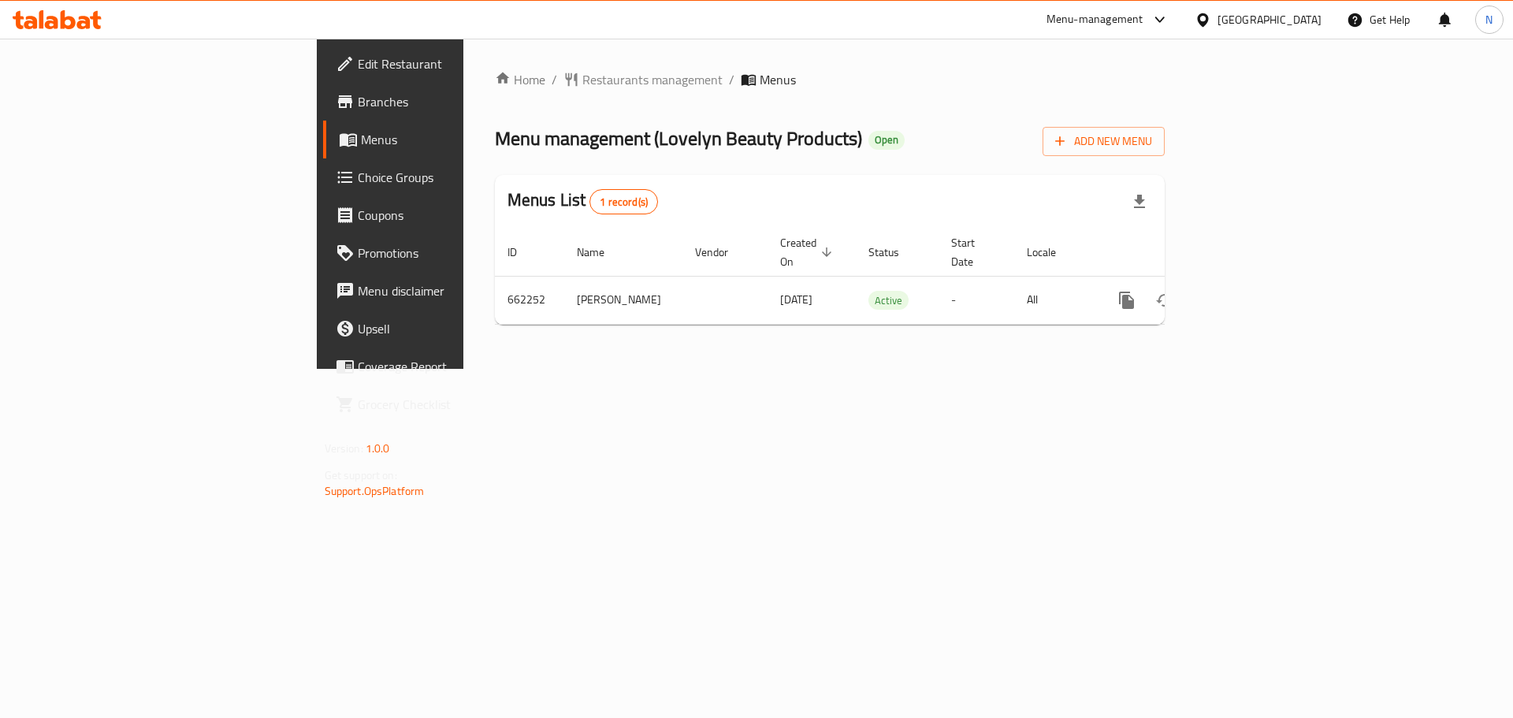
click at [1268, 13] on div "[GEOGRAPHIC_DATA]" at bounding box center [1258, 20] width 152 height 38
click at [1307, 24] on div "[GEOGRAPHIC_DATA]" at bounding box center [1270, 19] width 104 height 17
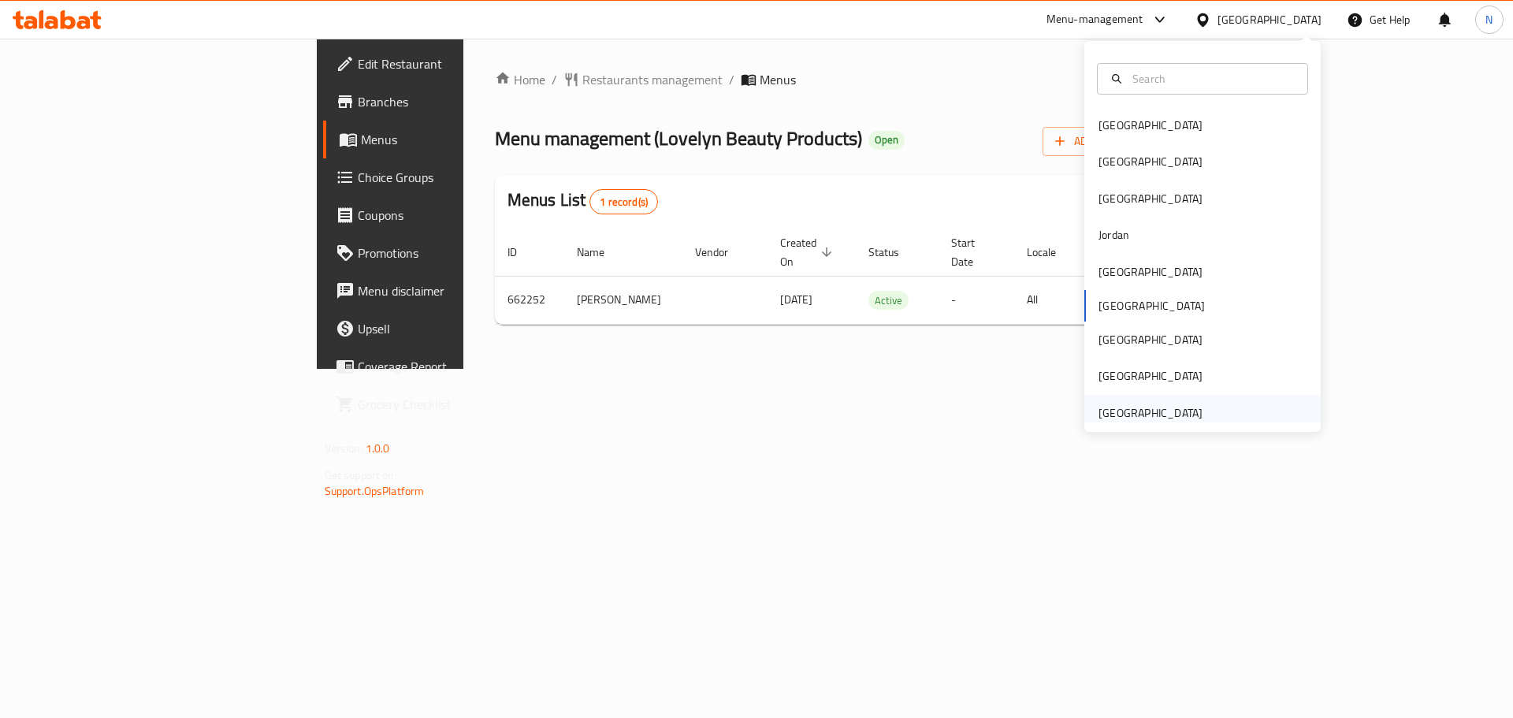
click at [1115, 402] on div "[GEOGRAPHIC_DATA]" at bounding box center [1150, 413] width 129 height 36
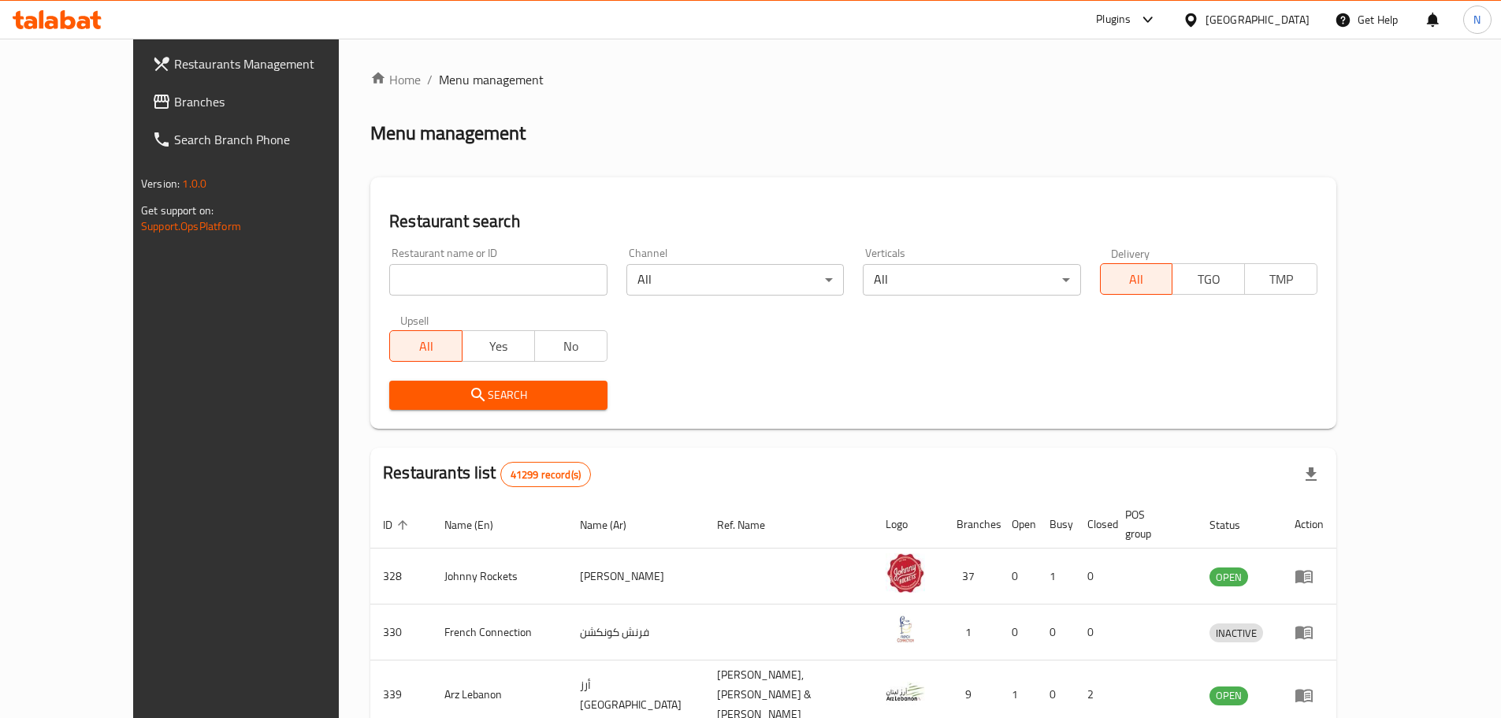
click at [174, 110] on span "Branches" at bounding box center [272, 101] width 197 height 19
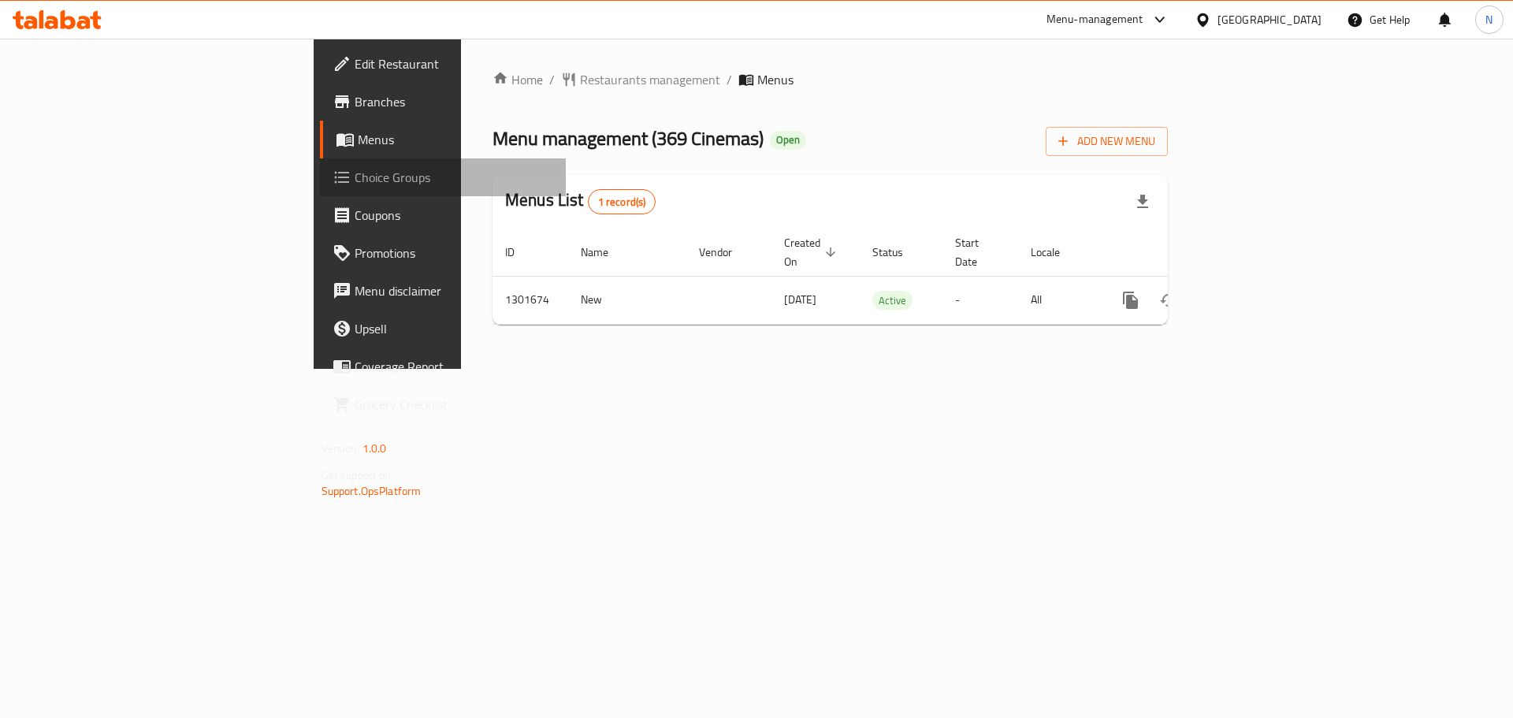
click at [355, 173] on span "Choice Groups" at bounding box center [454, 177] width 199 height 19
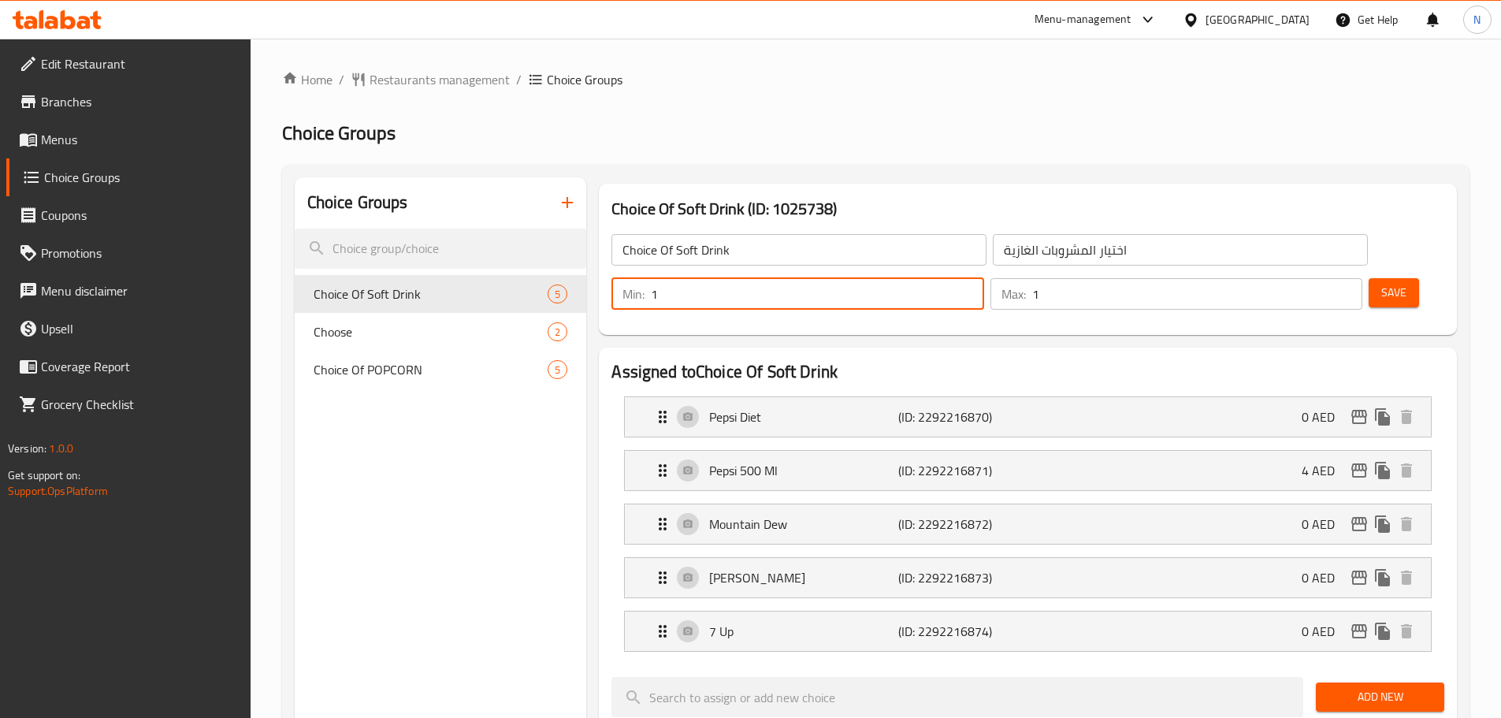
type input "1"
click at [984, 278] on input "1" at bounding box center [817, 294] width 333 height 32
click at [1382, 283] on span "Save" at bounding box center [1394, 293] width 25 height 20
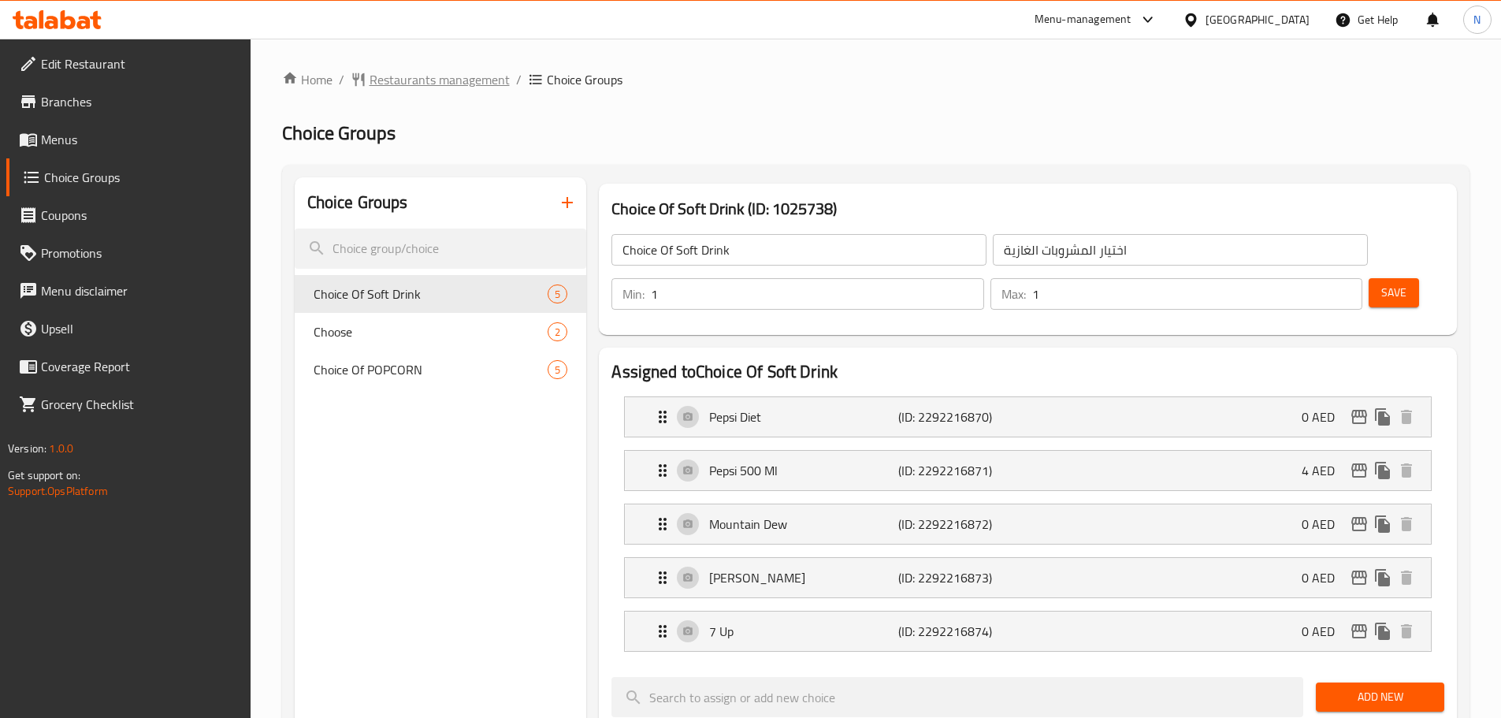
click at [404, 78] on span "Restaurants management" at bounding box center [440, 79] width 140 height 19
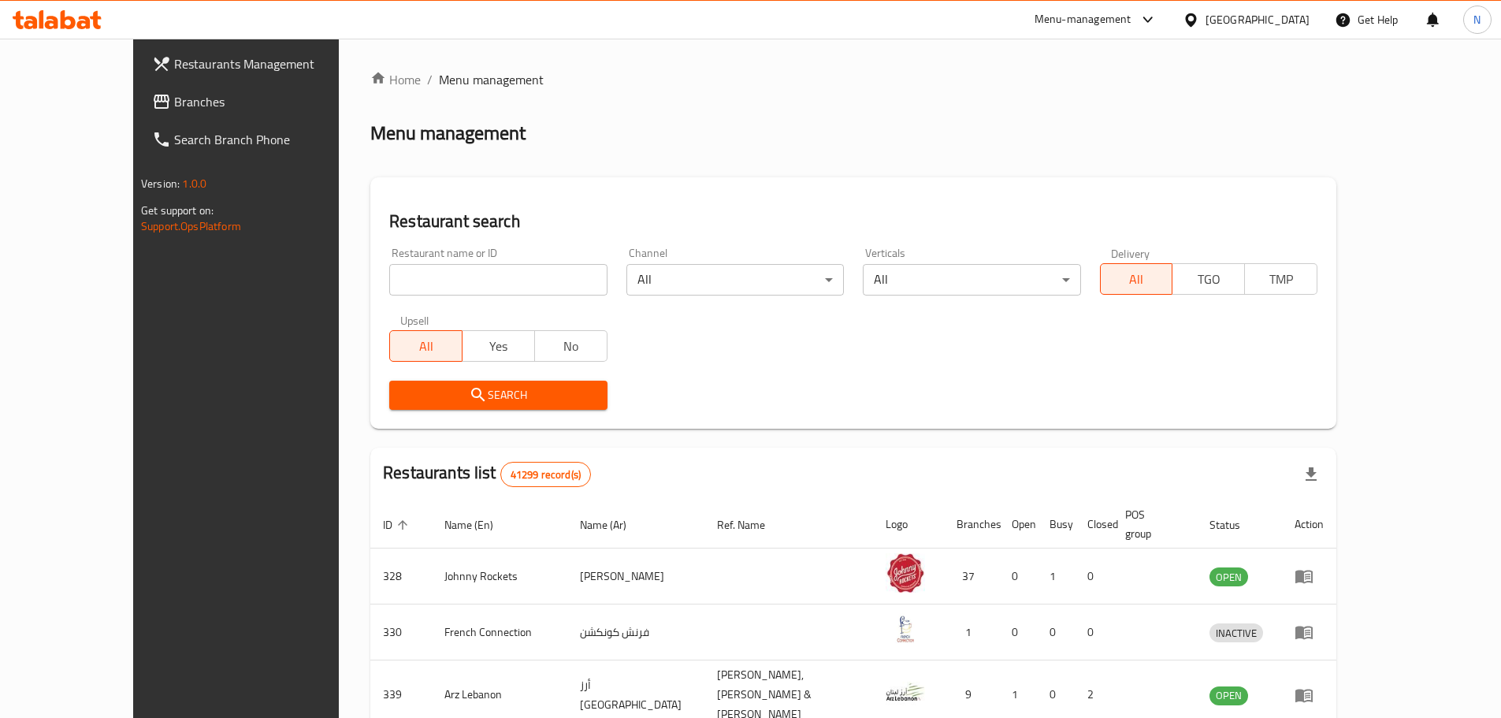
click at [174, 104] on span "Branches" at bounding box center [272, 101] width 197 height 19
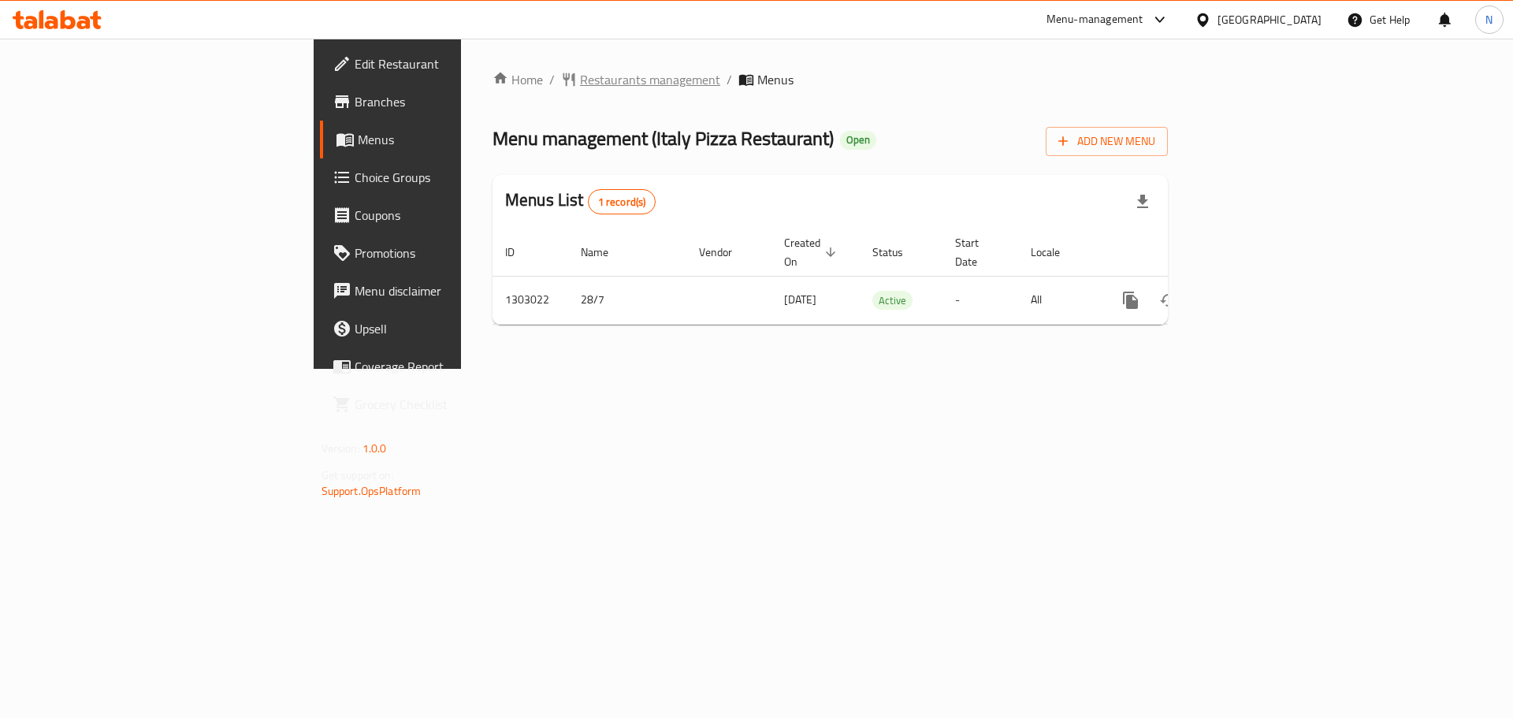
click at [580, 74] on span "Restaurants management" at bounding box center [650, 79] width 140 height 19
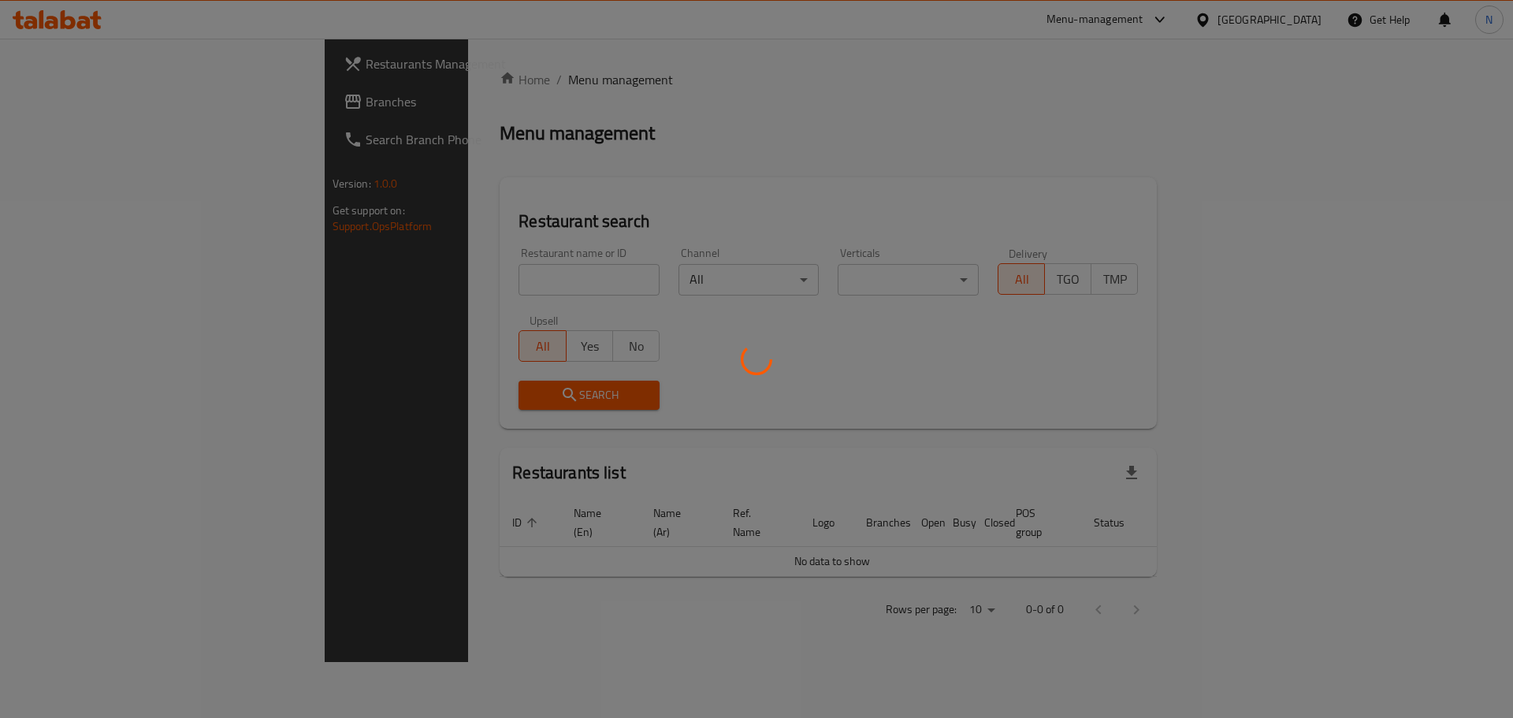
click at [95, 94] on div at bounding box center [756, 359] width 1513 height 718
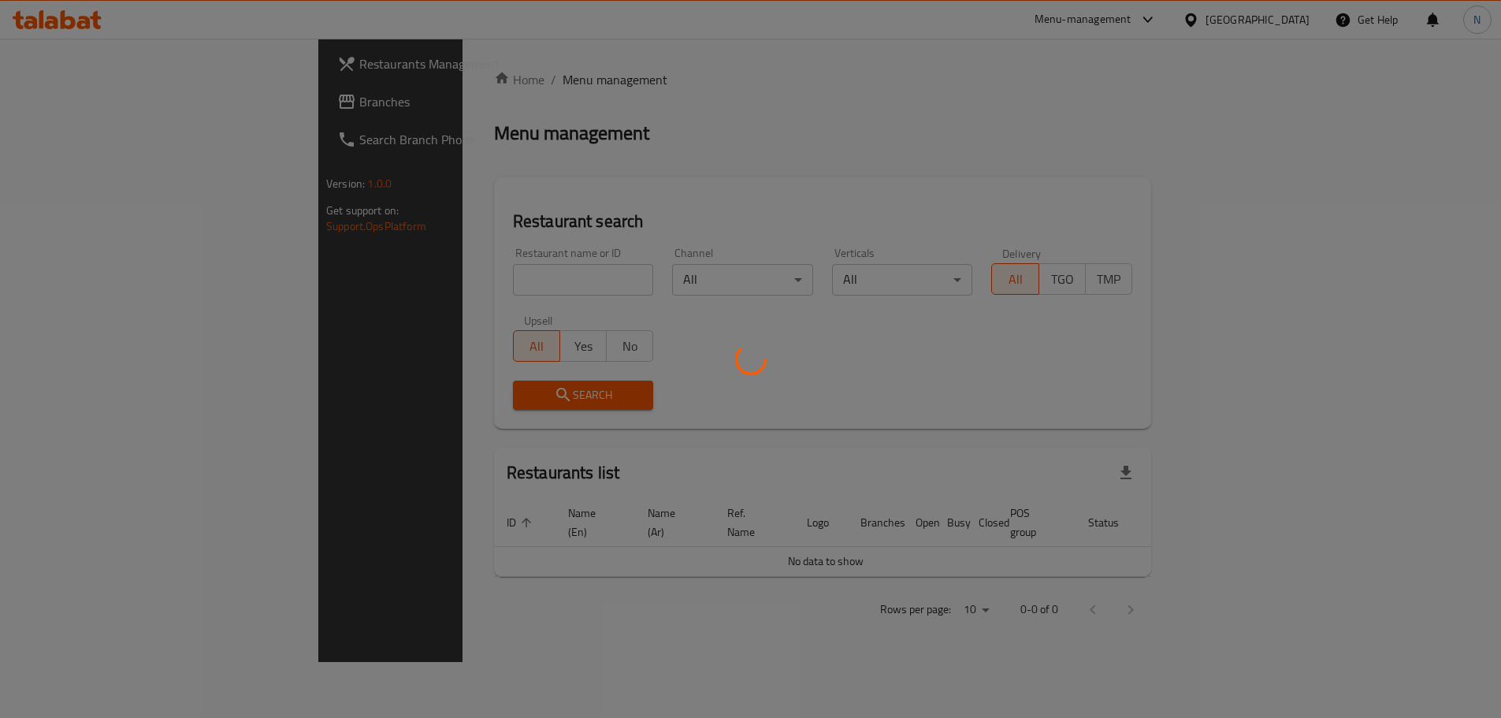
click at [92, 100] on div at bounding box center [750, 359] width 1501 height 718
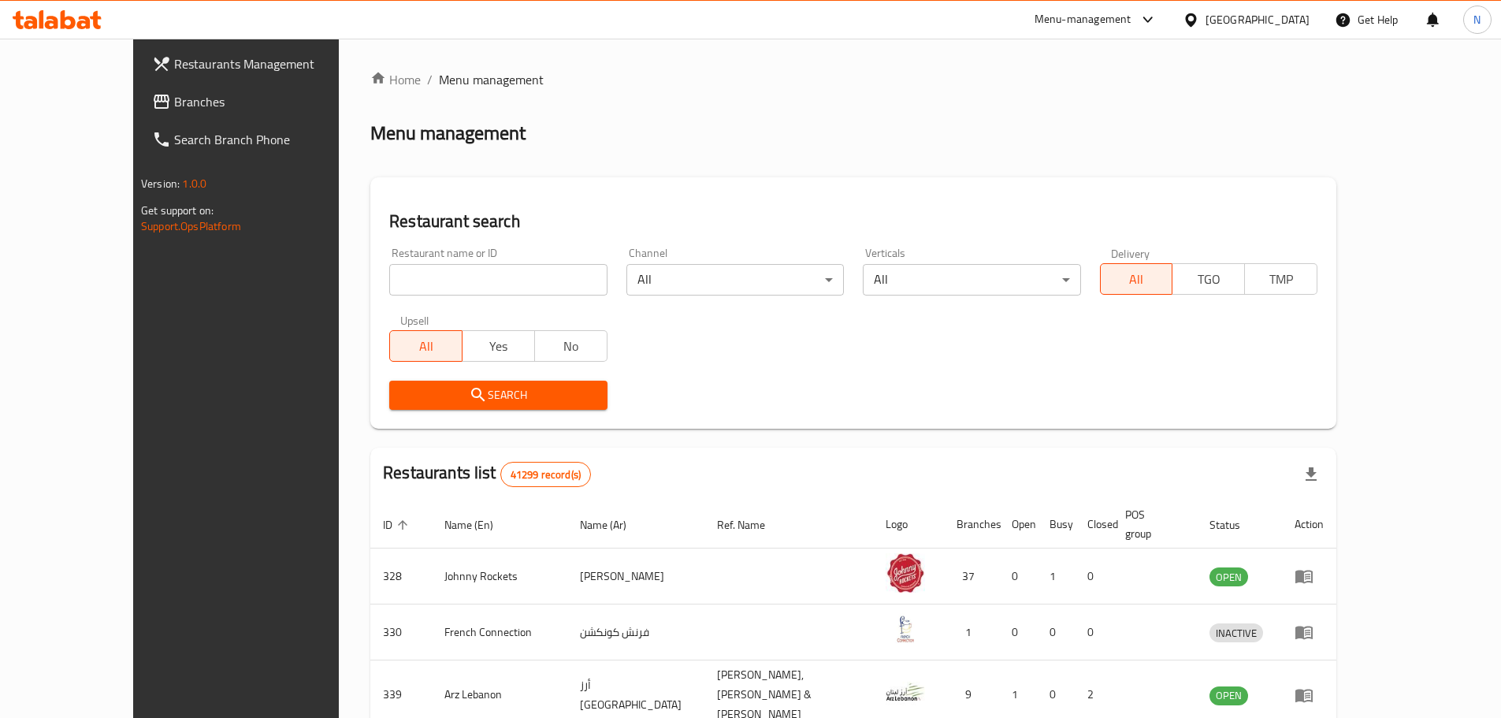
click at [174, 100] on span "Branches" at bounding box center [272, 101] width 197 height 19
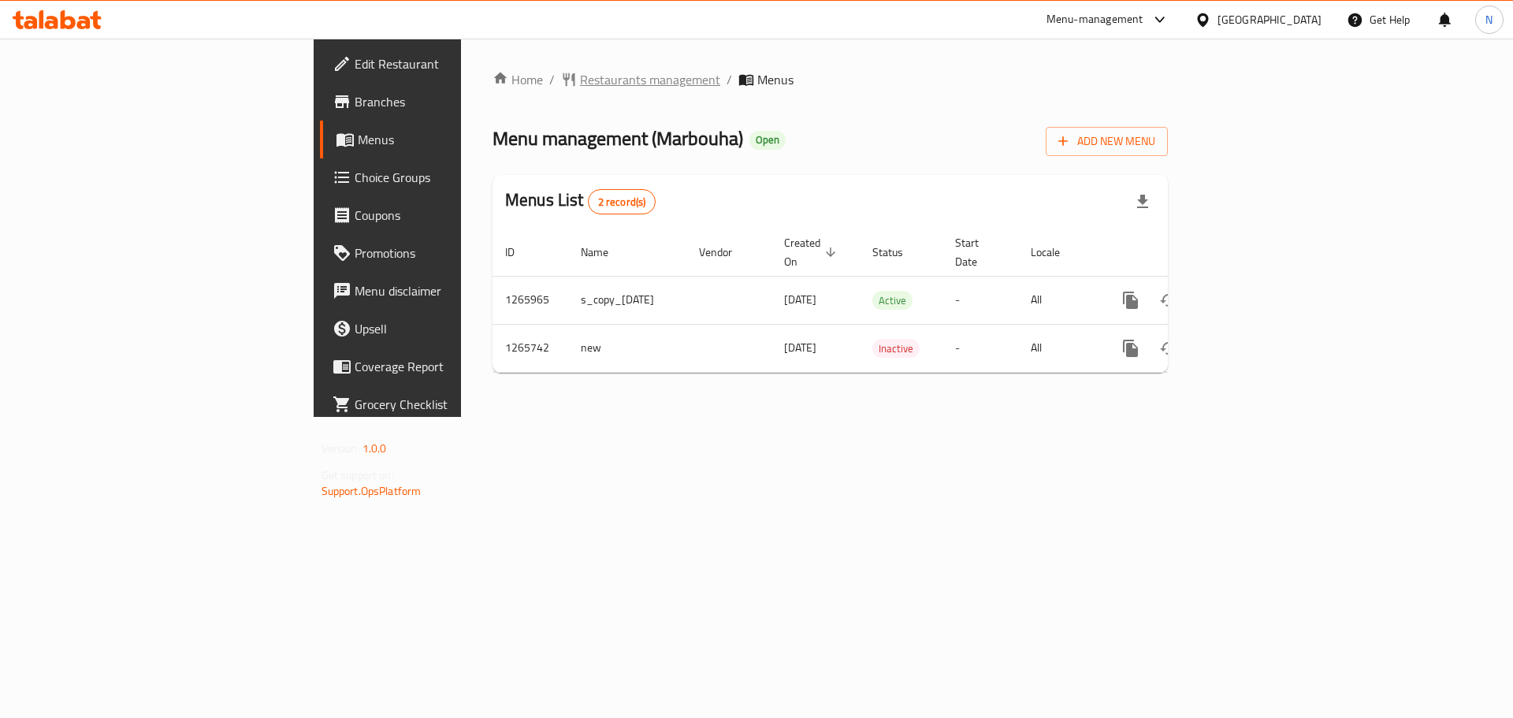
click at [580, 79] on span "Restaurants management" at bounding box center [650, 79] width 140 height 19
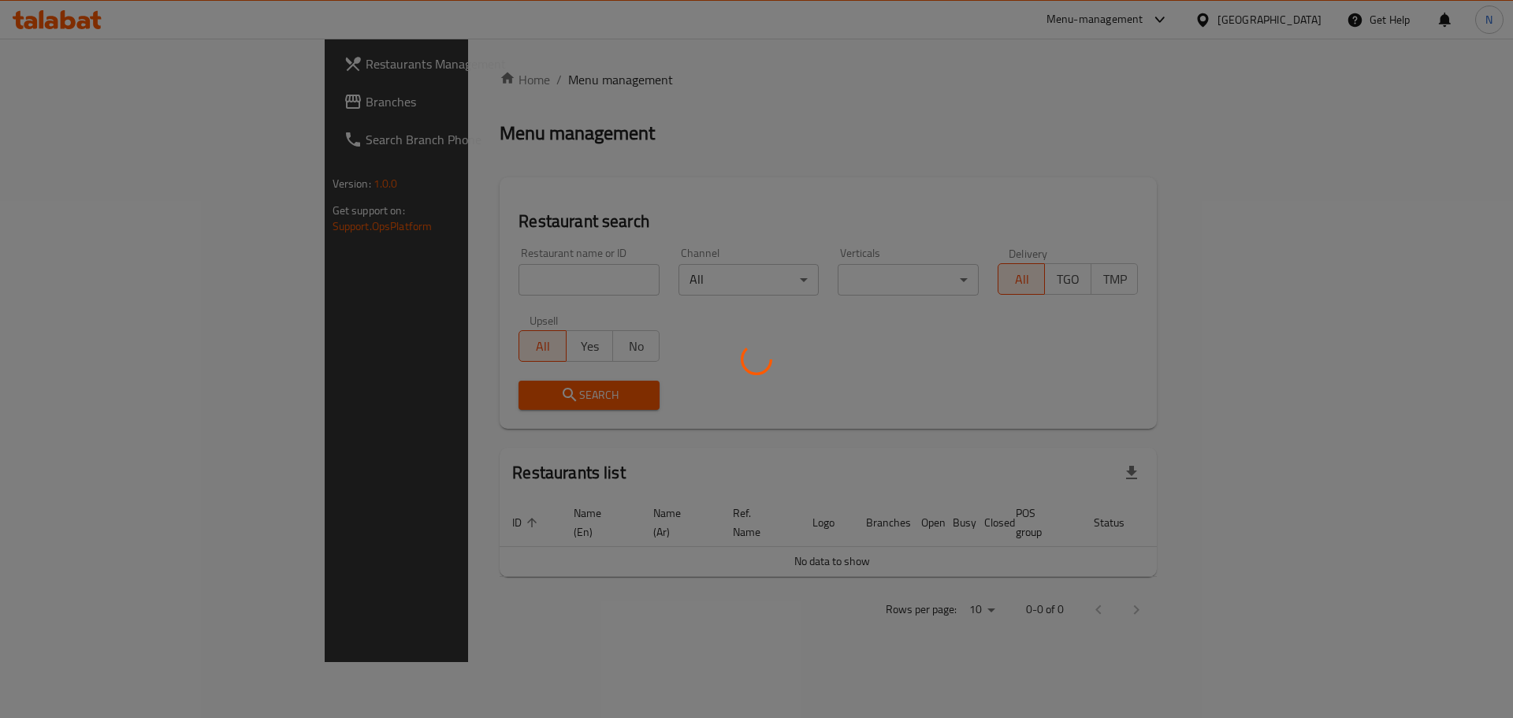
click at [68, 101] on div at bounding box center [756, 359] width 1513 height 718
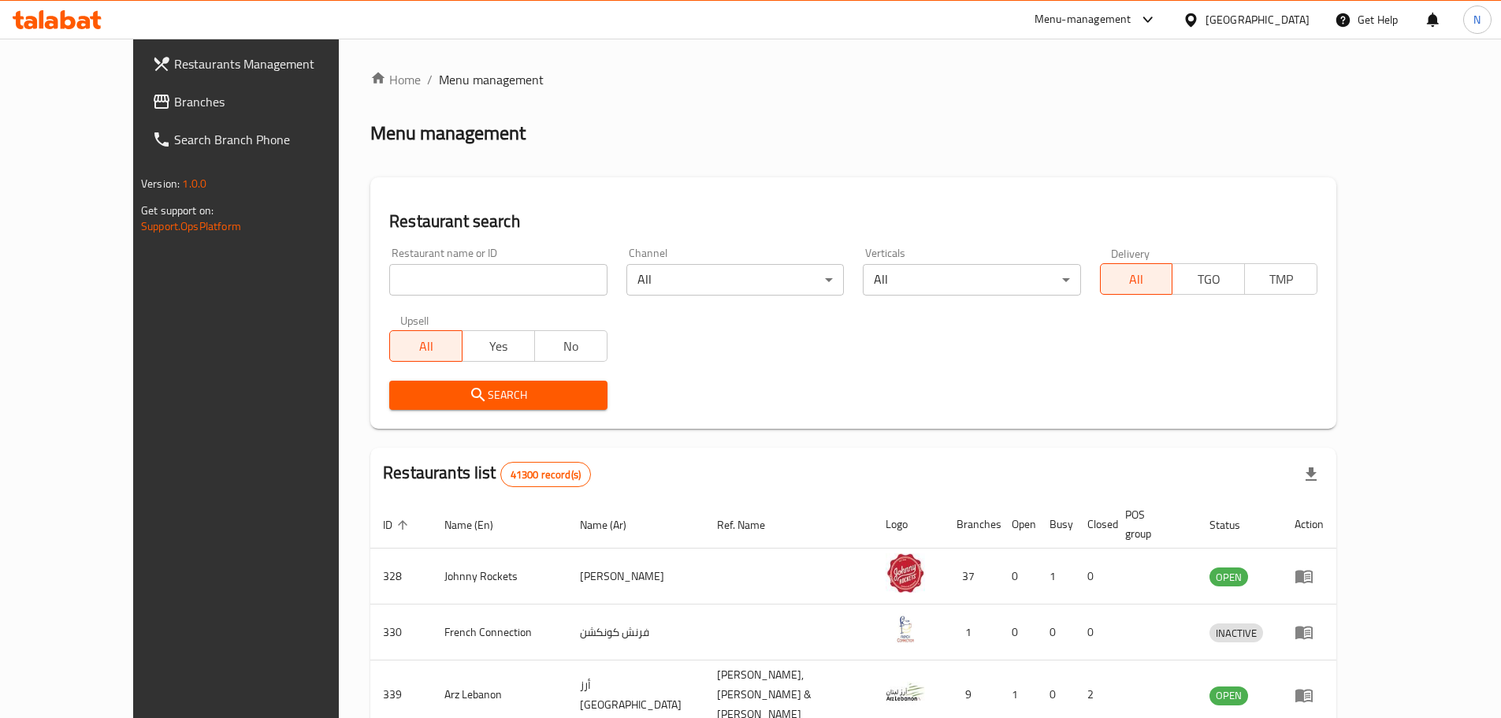
click at [174, 107] on span "Branches" at bounding box center [272, 101] width 197 height 19
